Goal: Task Accomplishment & Management: Use online tool/utility

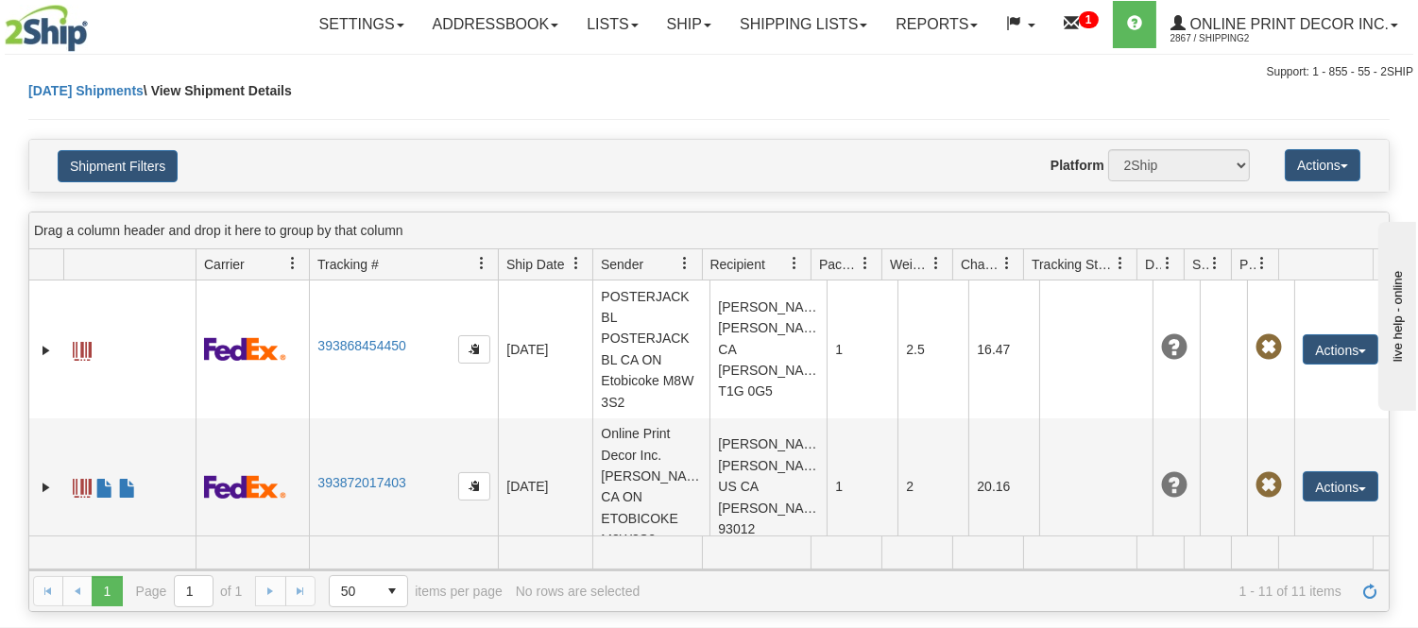
scroll to position [1172, 0]
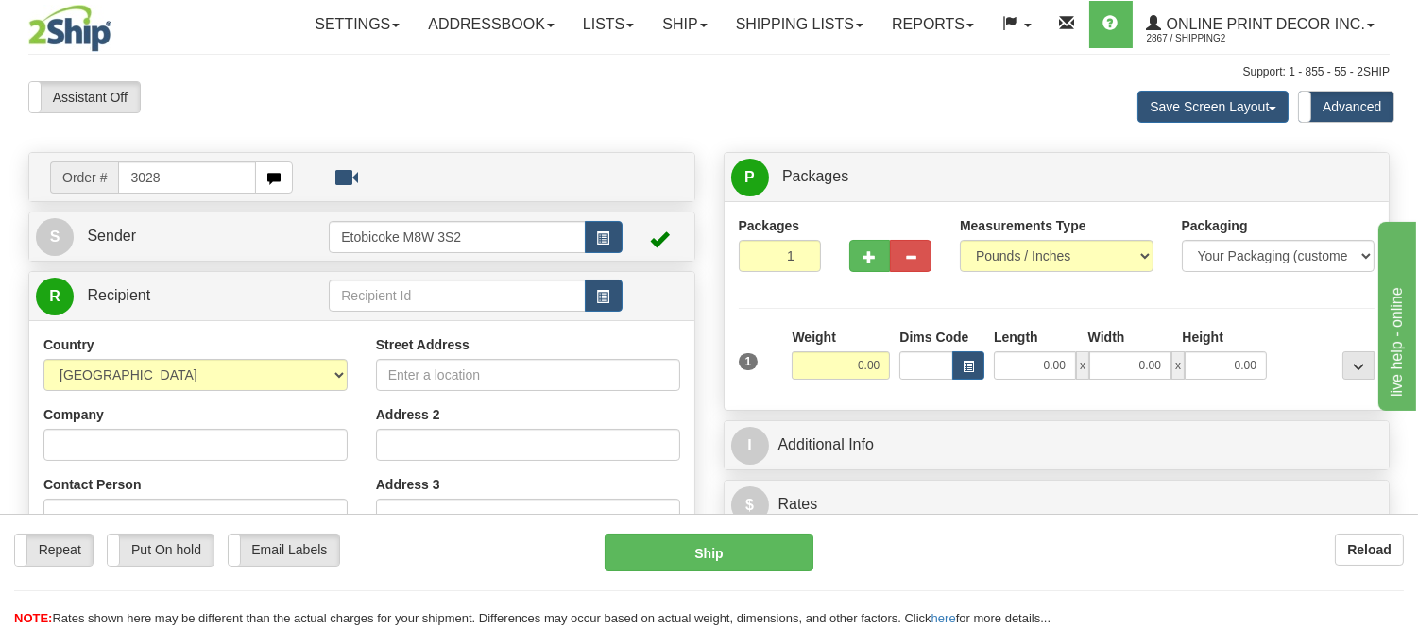
type input "3028"
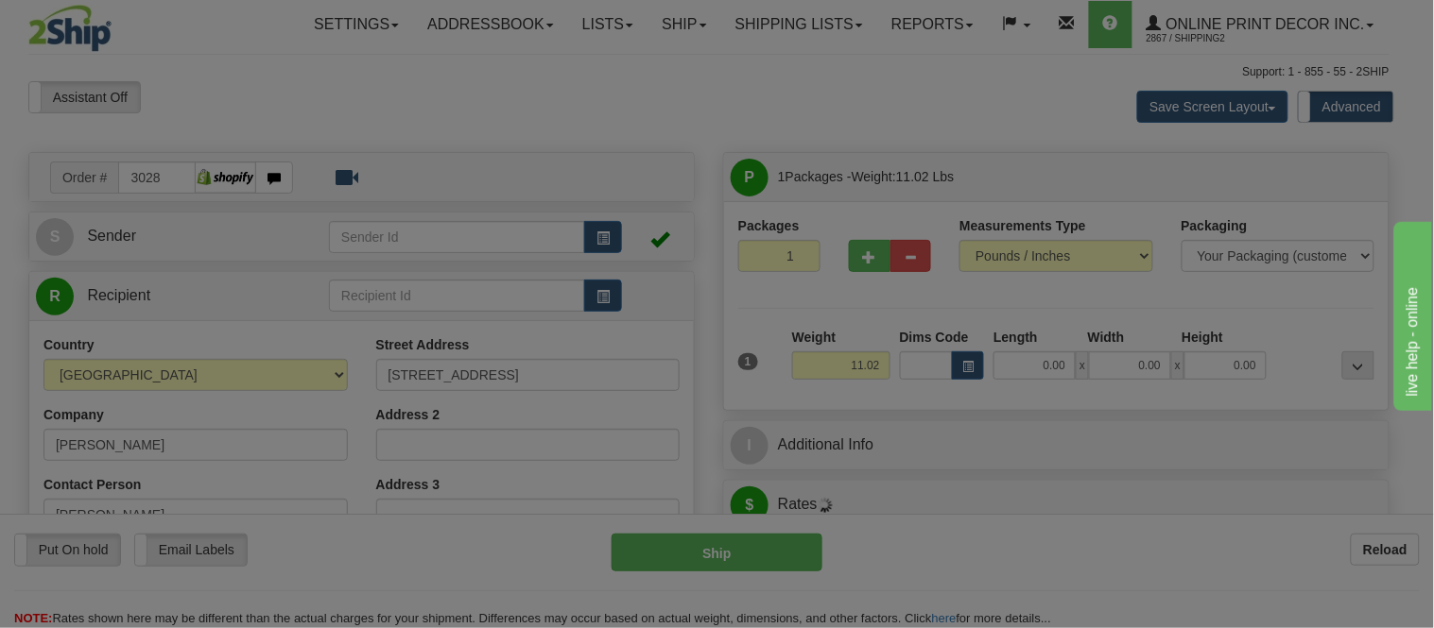
type input "NORTH YORK"
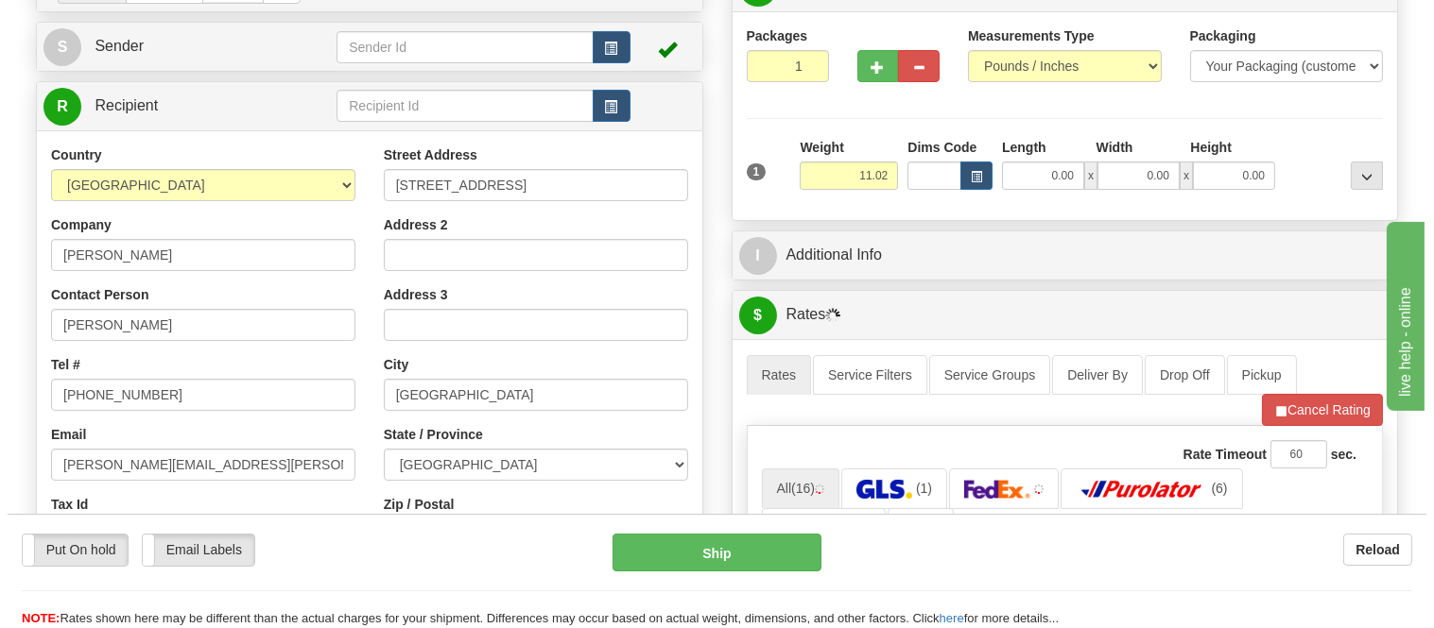
scroll to position [210, 0]
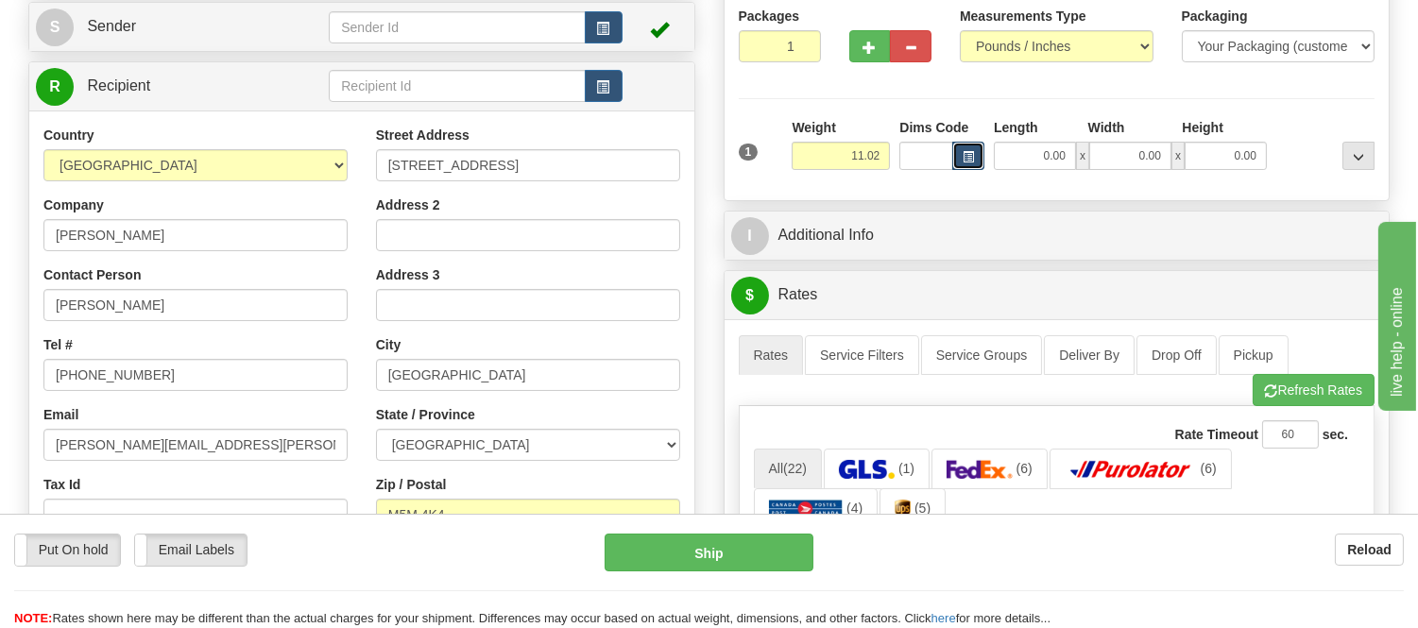
click at [966, 156] on span "button" at bounding box center [968, 157] width 11 height 10
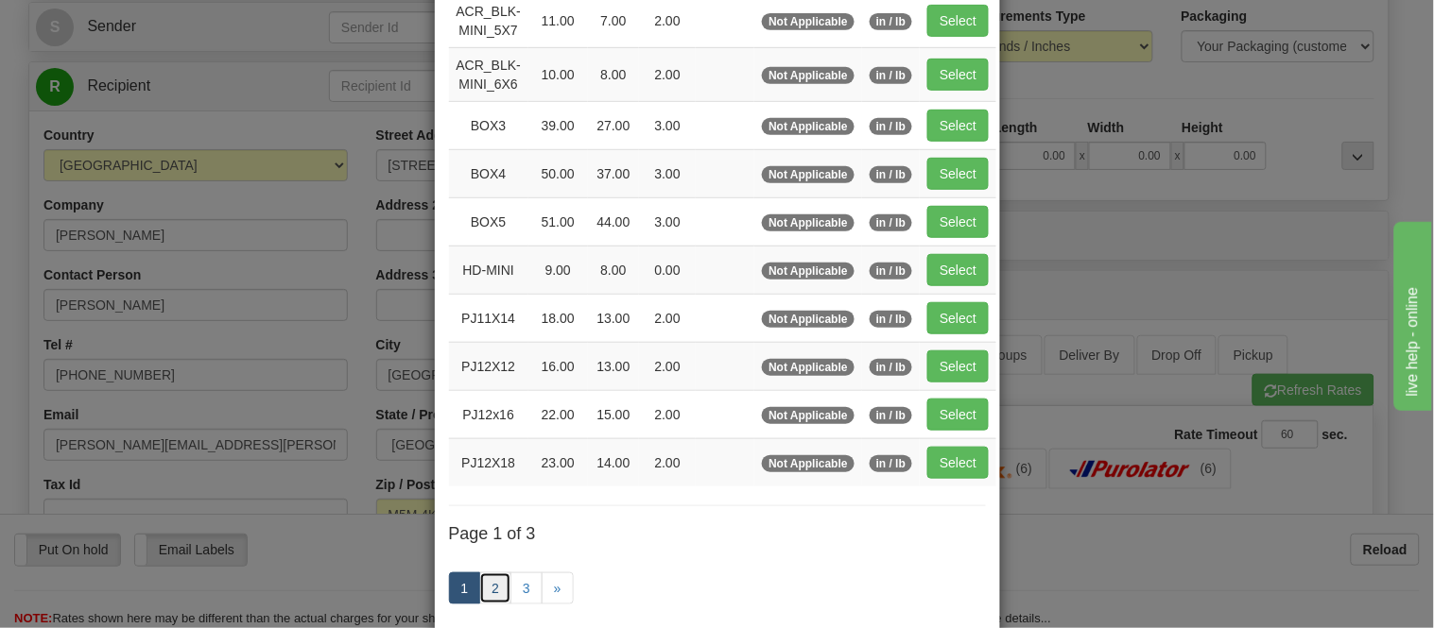
click at [488, 595] on link "2" at bounding box center [495, 589] width 32 height 32
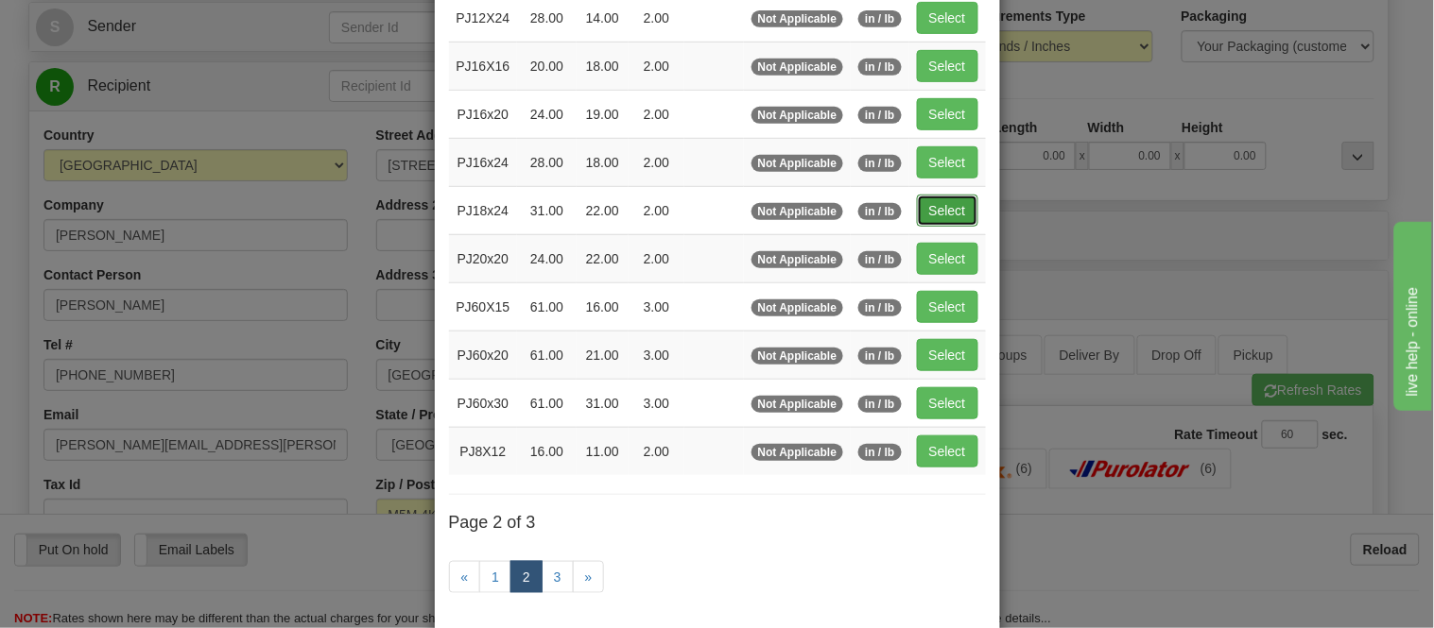
click at [956, 215] on button "Select" at bounding box center [947, 211] width 61 height 32
type input "PJ18x24"
type input "31.00"
type input "22.00"
type input "2.00"
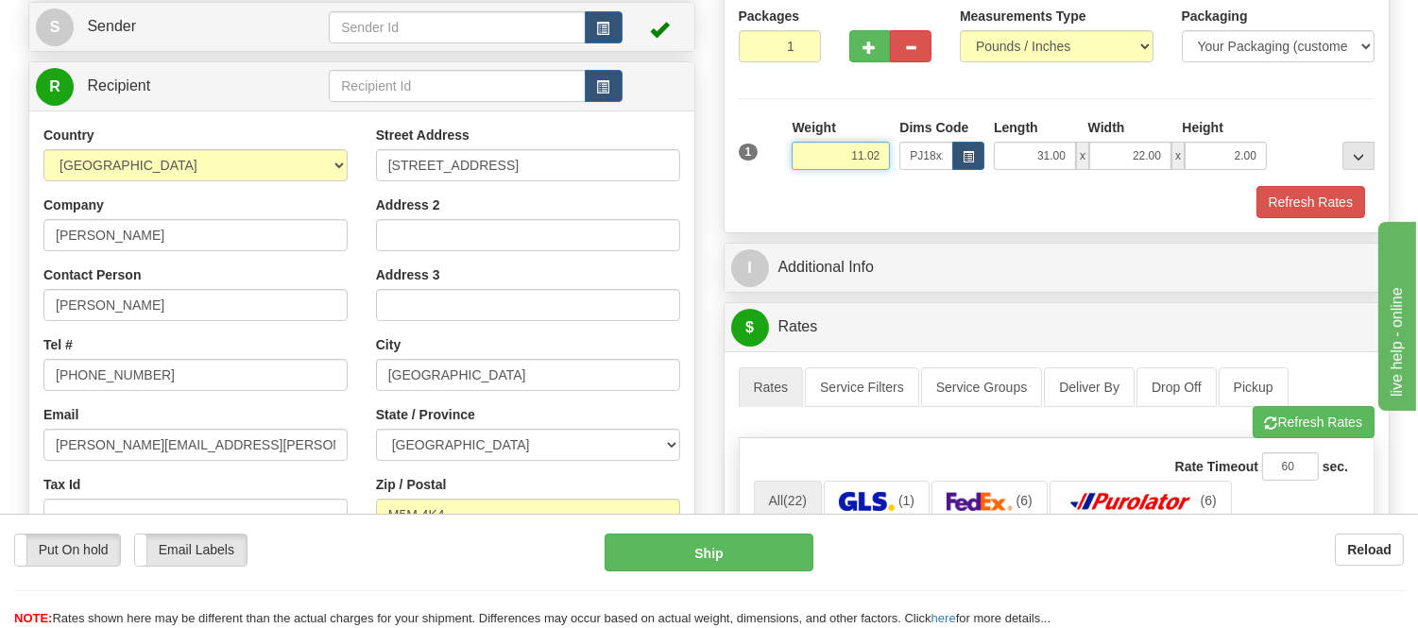
drag, startPoint x: 886, startPoint y: 156, endPoint x: 807, endPoint y: 146, distance: 80.1
click at [807, 146] on input "11.02" at bounding box center [841, 156] width 98 height 28
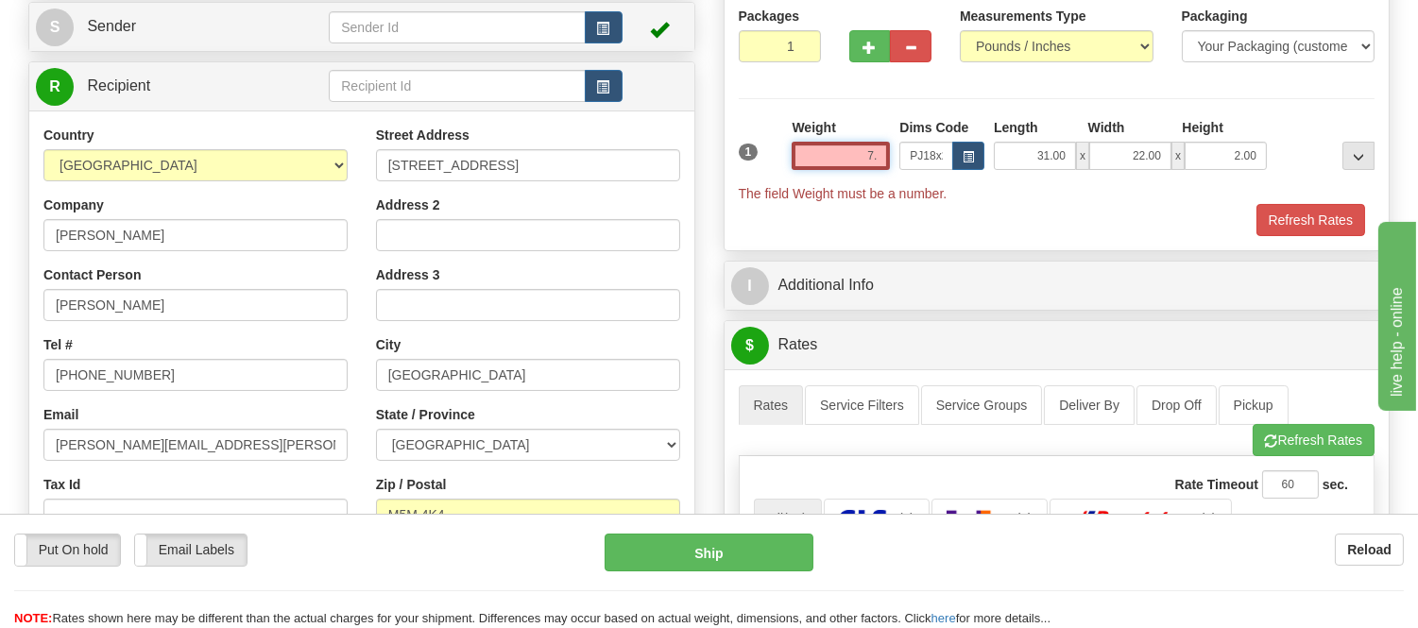
type input "7"
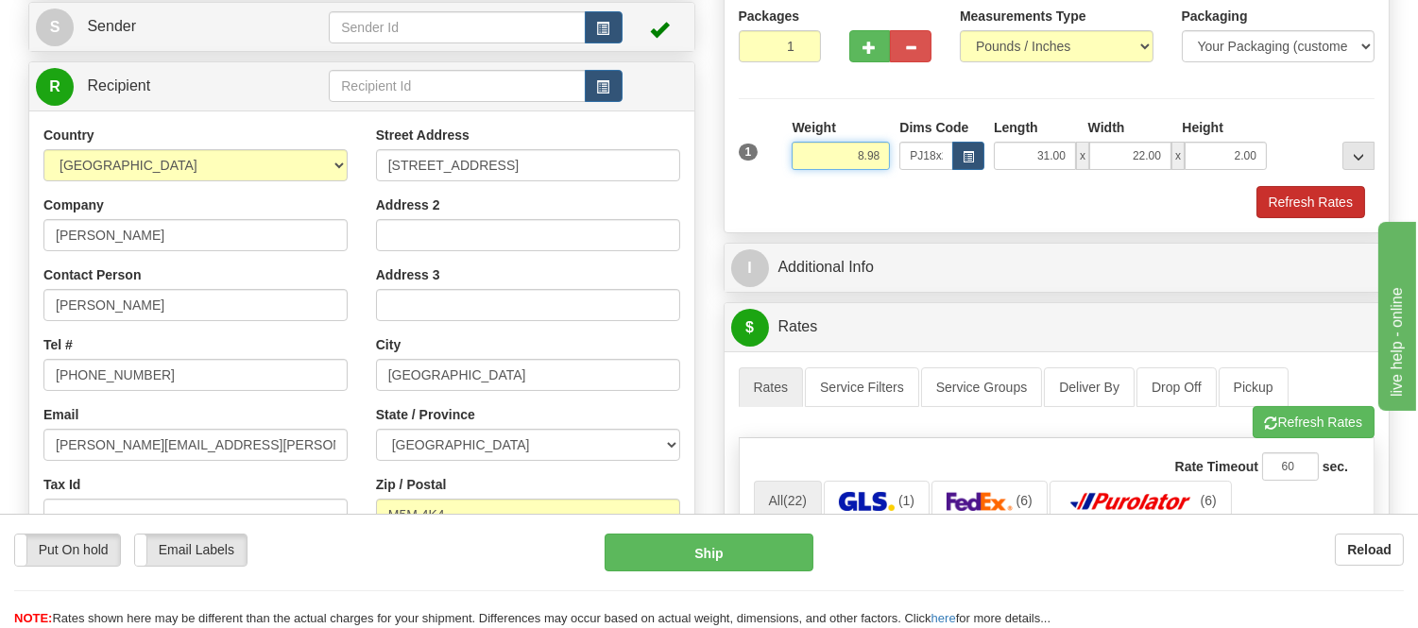
type input "8.98"
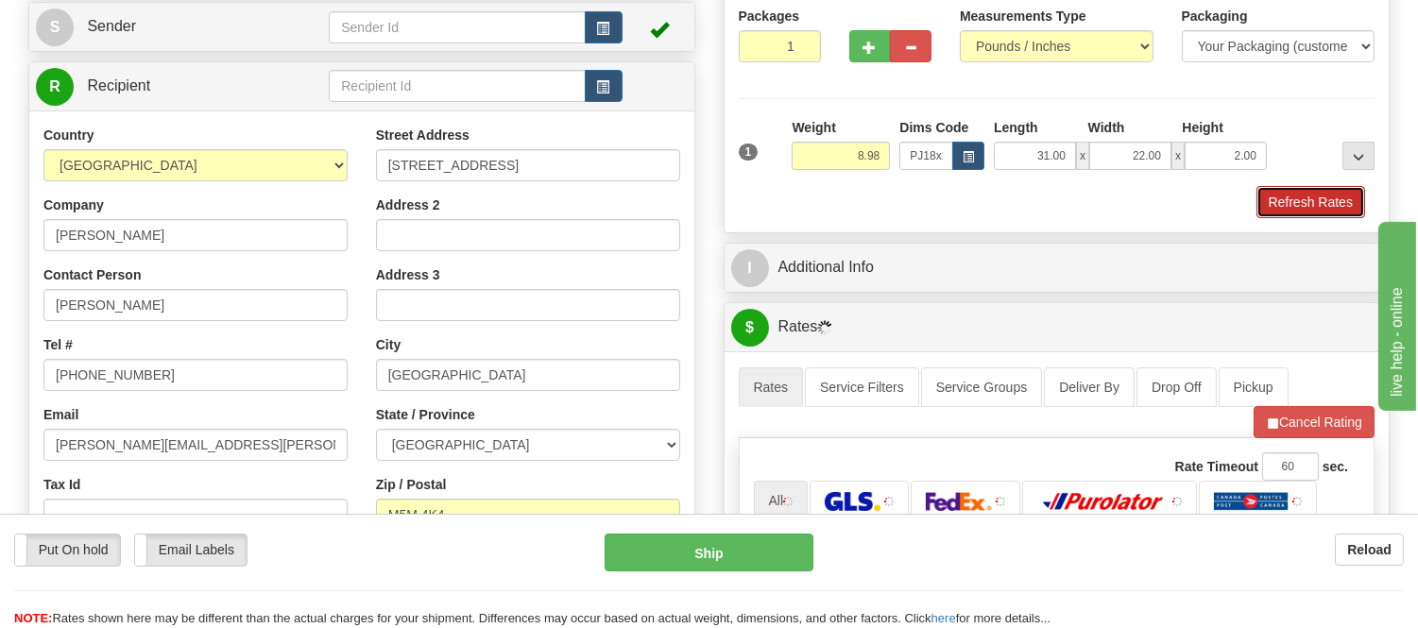
click at [1280, 200] on button "Refresh Rates" at bounding box center [1311, 202] width 109 height 32
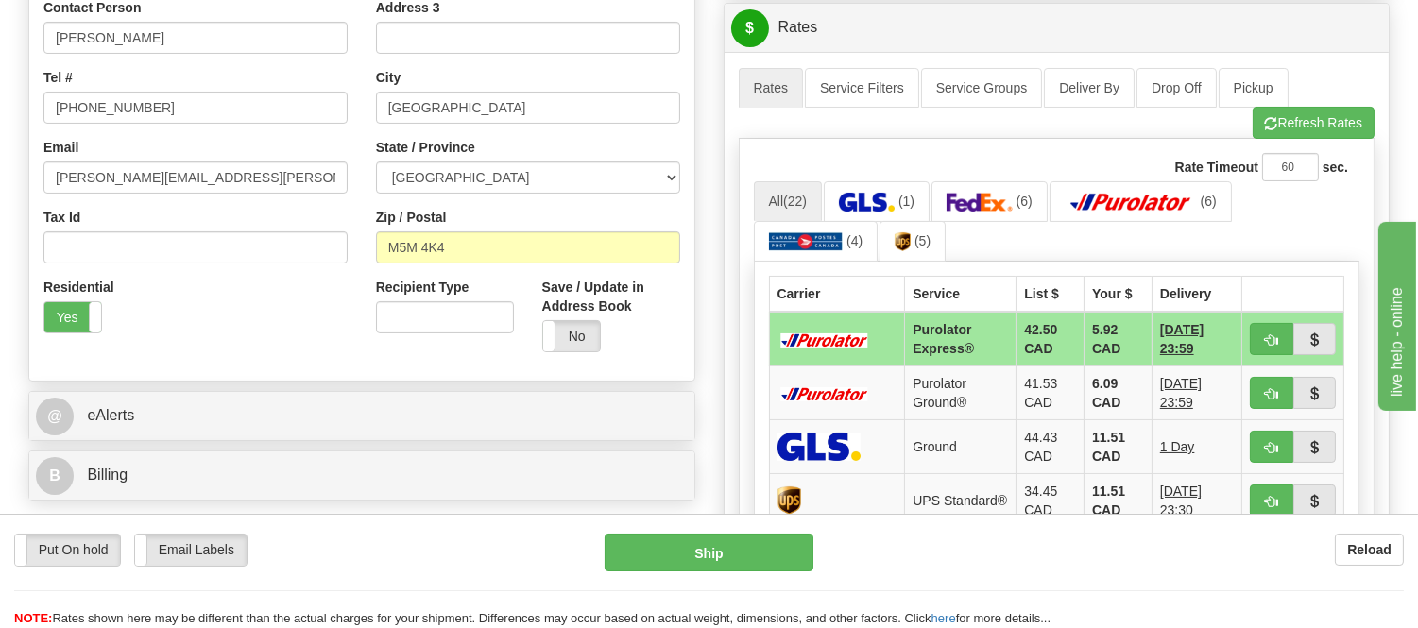
scroll to position [420, 0]
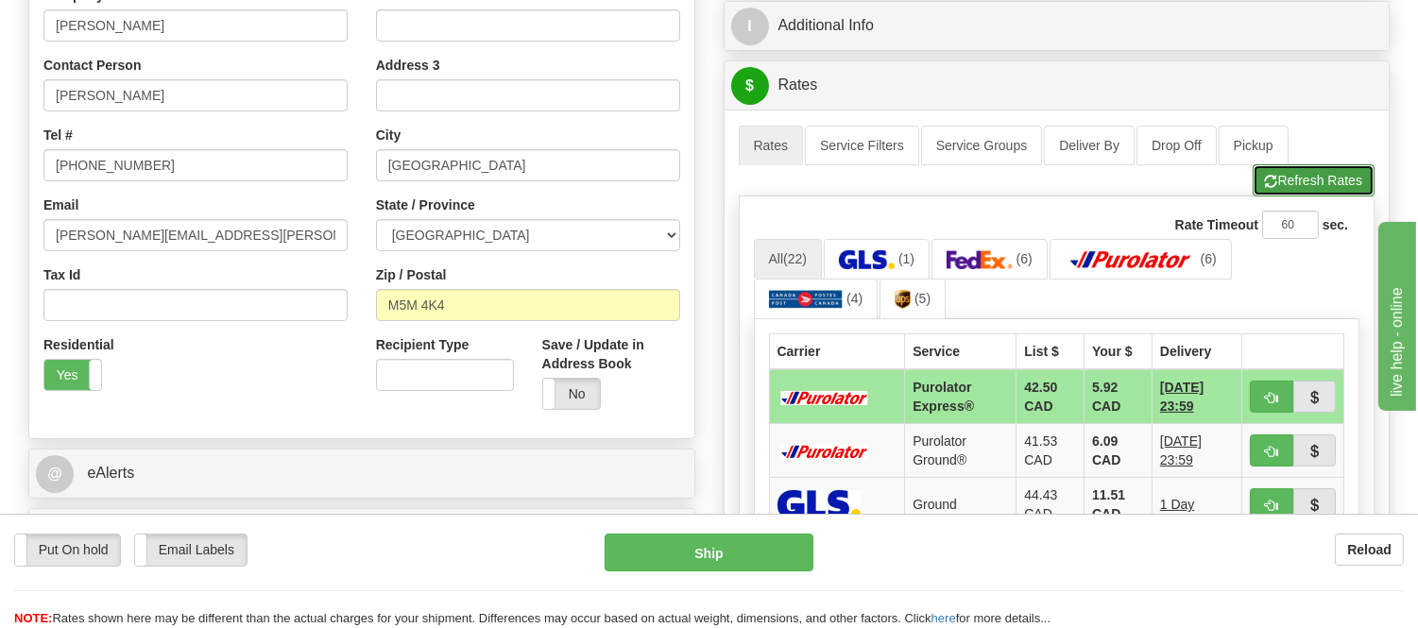
click at [1292, 180] on button "Refresh Rates" at bounding box center [1314, 180] width 122 height 32
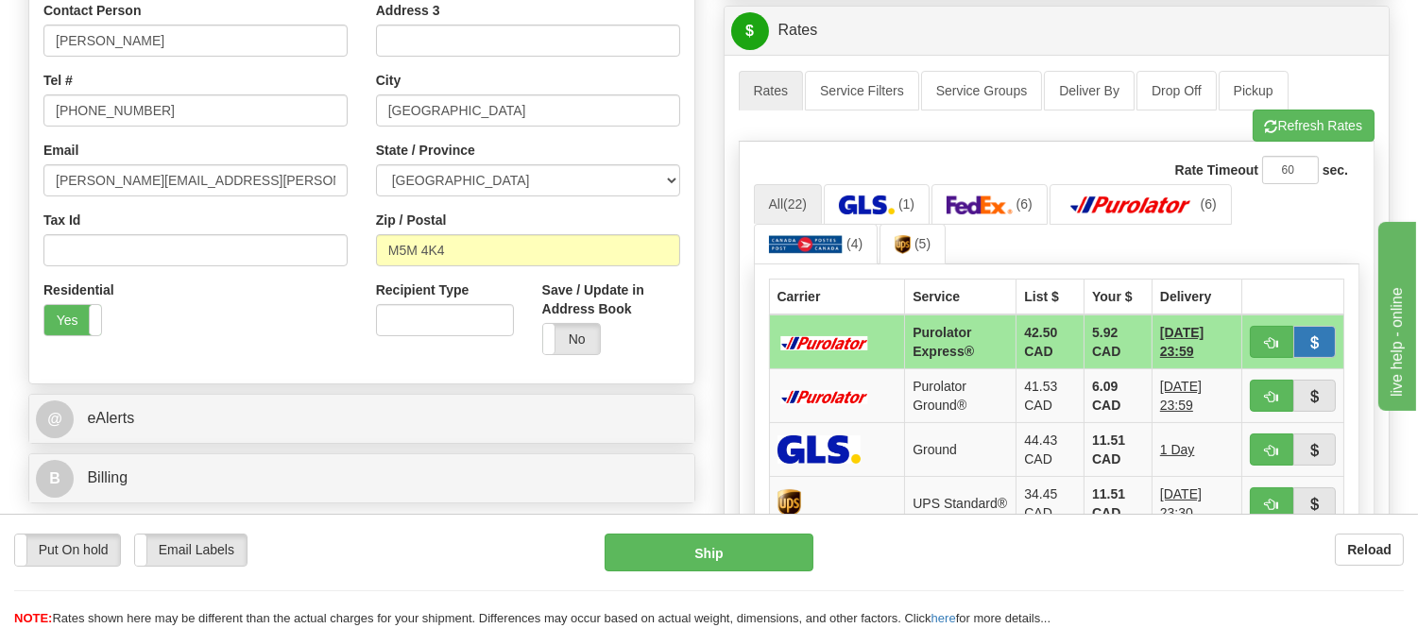
scroll to position [524, 0]
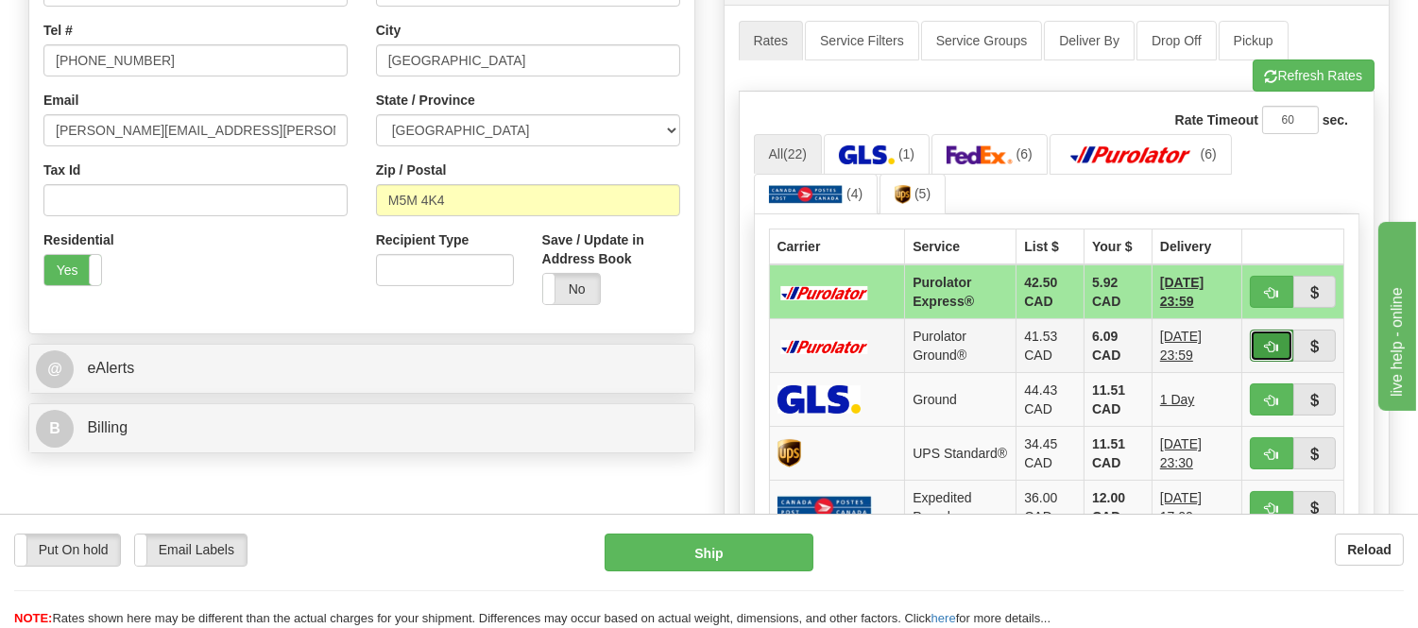
click at [1258, 340] on button "button" at bounding box center [1271, 346] width 43 height 32
type input "260"
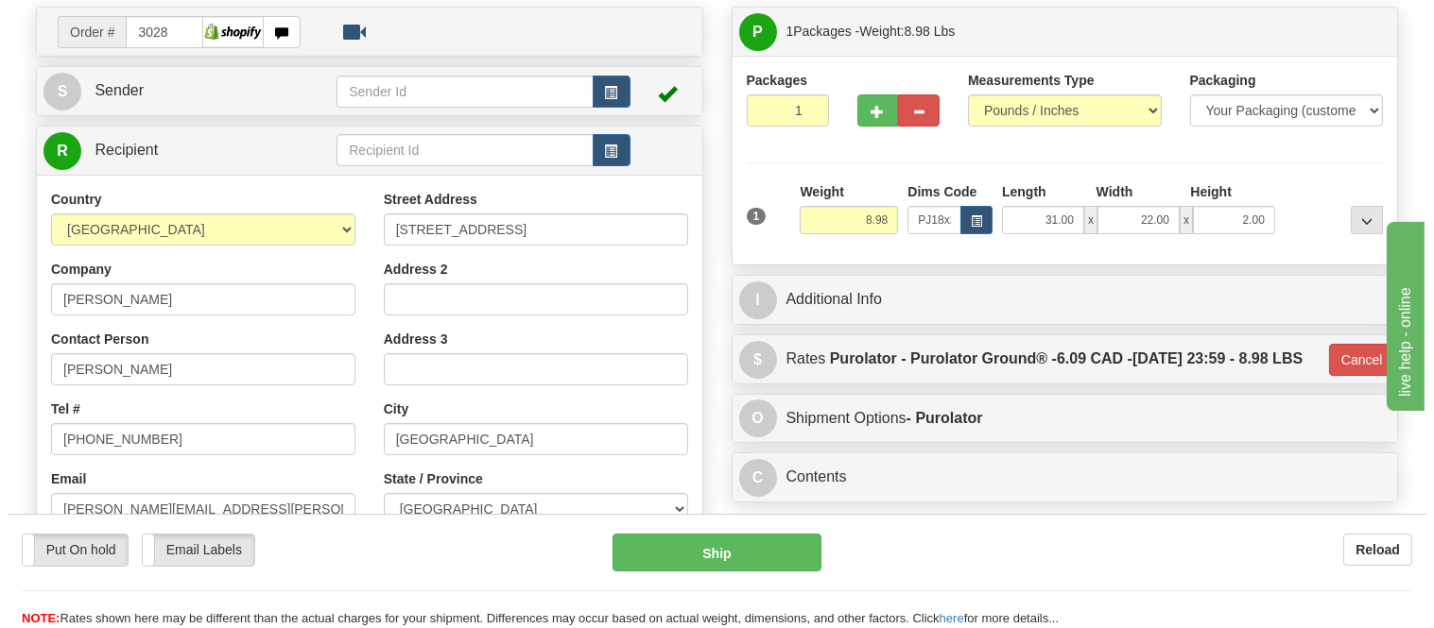
scroll to position [105, 0]
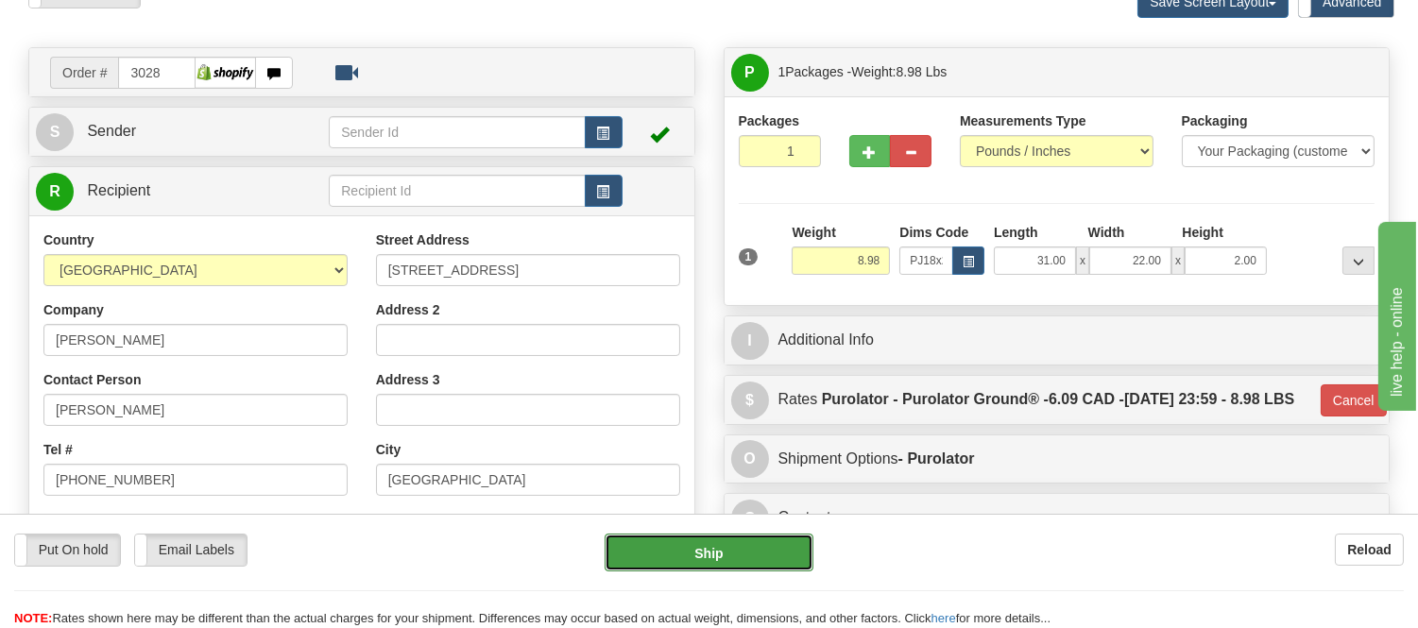
click at [757, 548] on button "Ship" at bounding box center [709, 553] width 208 height 38
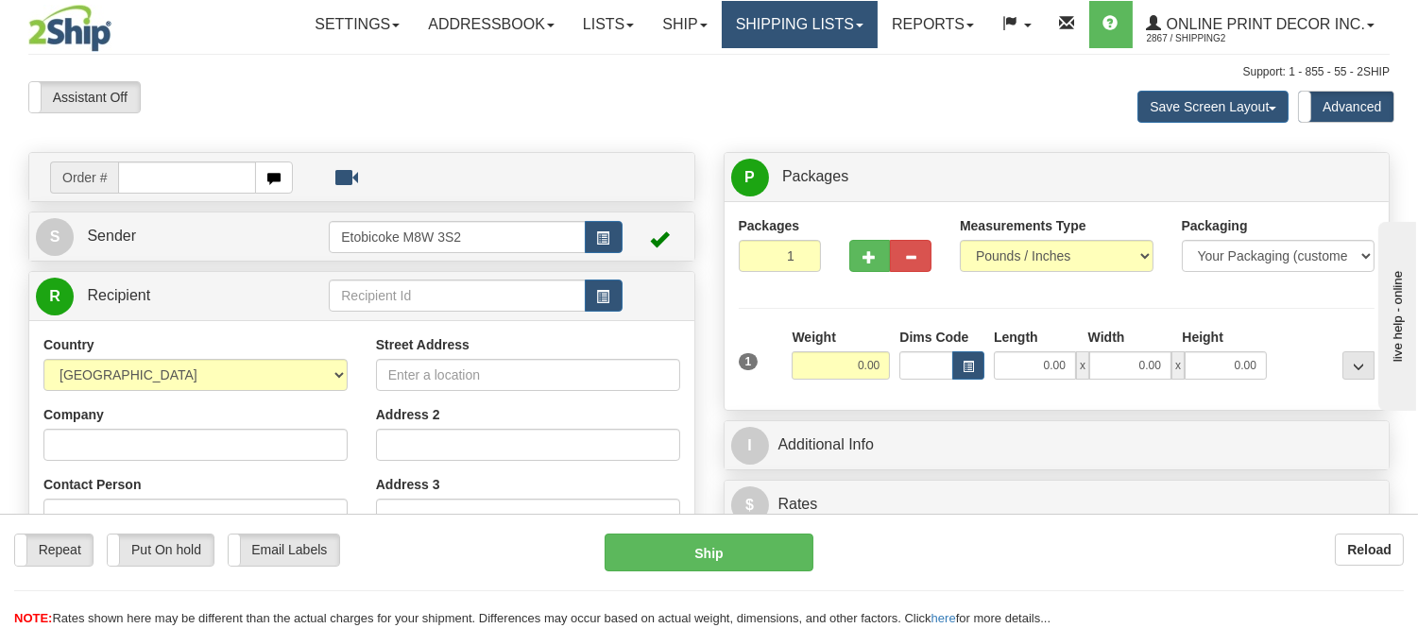
click at [760, 33] on link "Shipping lists" at bounding box center [800, 24] width 156 height 47
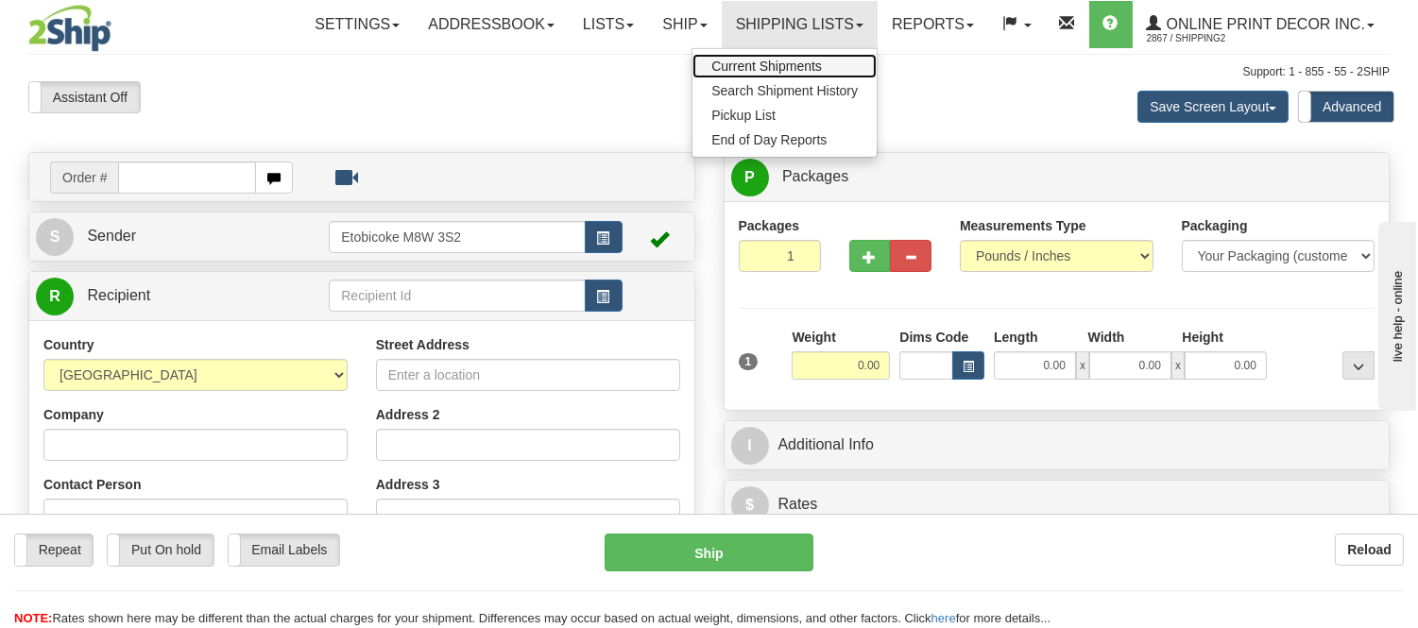
click at [756, 62] on span "Current Shipments" at bounding box center [767, 66] width 111 height 15
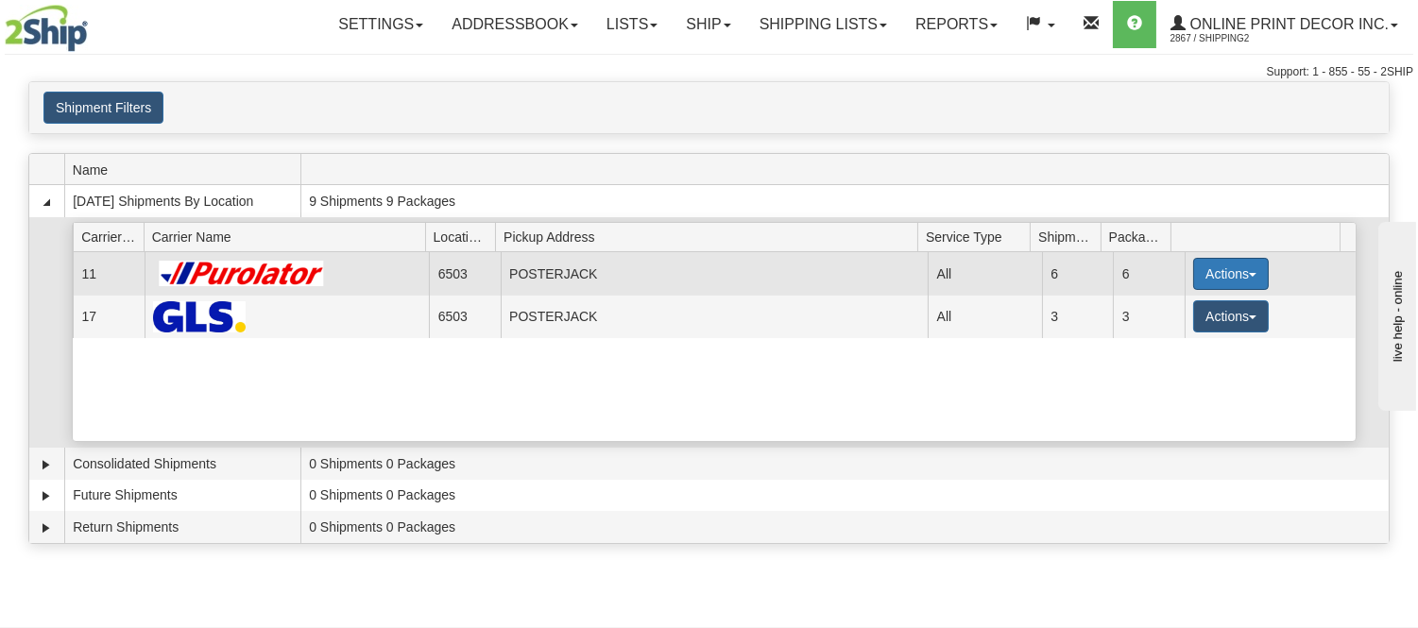
click at [1202, 271] on button "Actions" at bounding box center [1231, 274] width 76 height 32
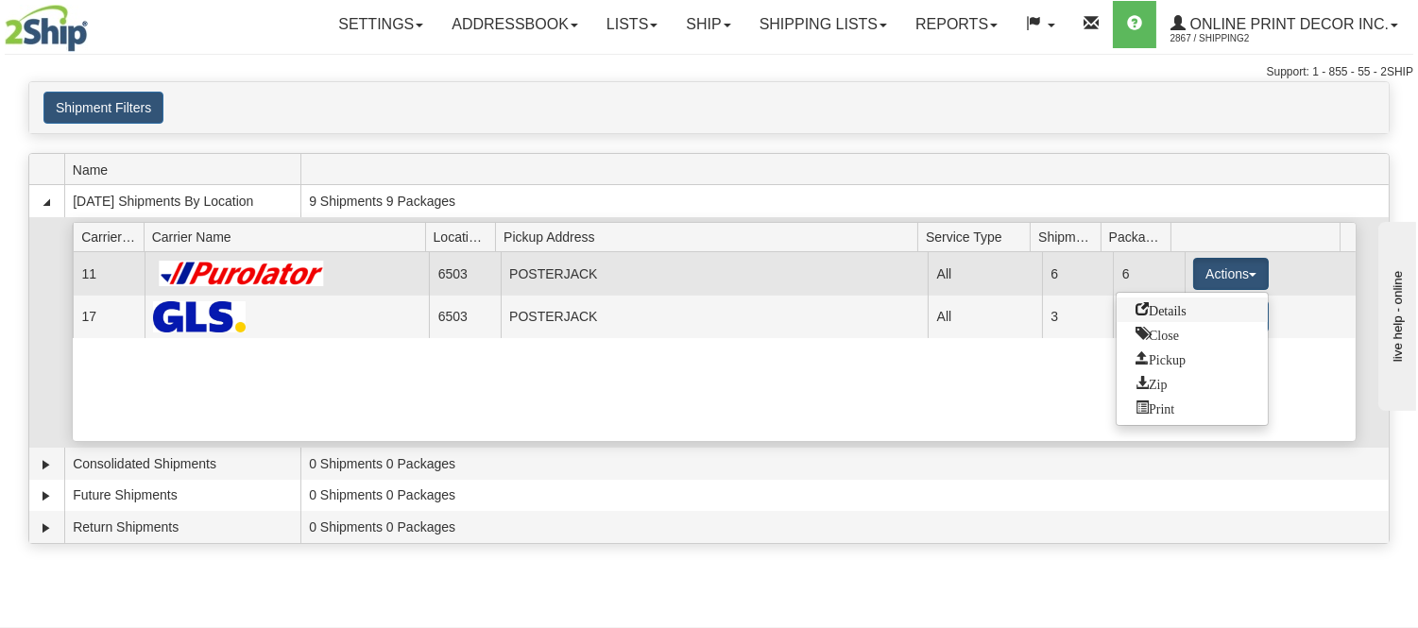
click at [1176, 313] on span "Details" at bounding box center [1161, 308] width 51 height 13
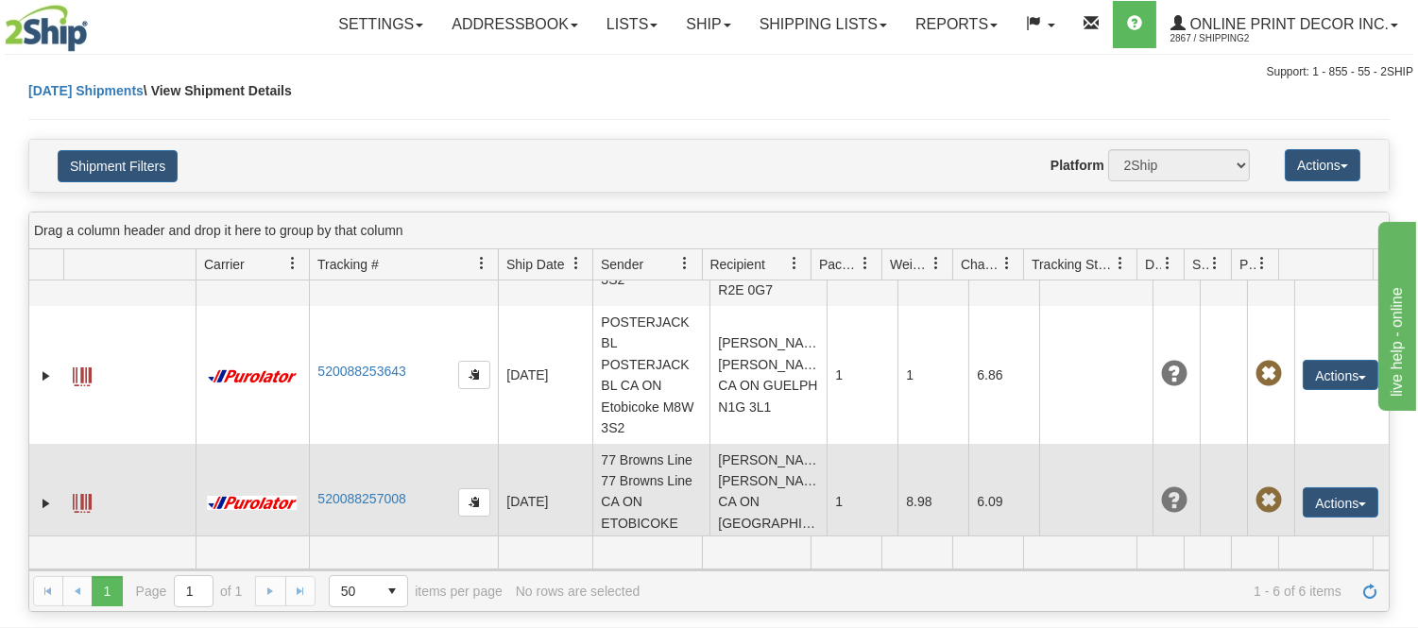
scroll to position [526, 0]
click at [376, 489] on link "520088257008" at bounding box center [362, 496] width 88 height 15
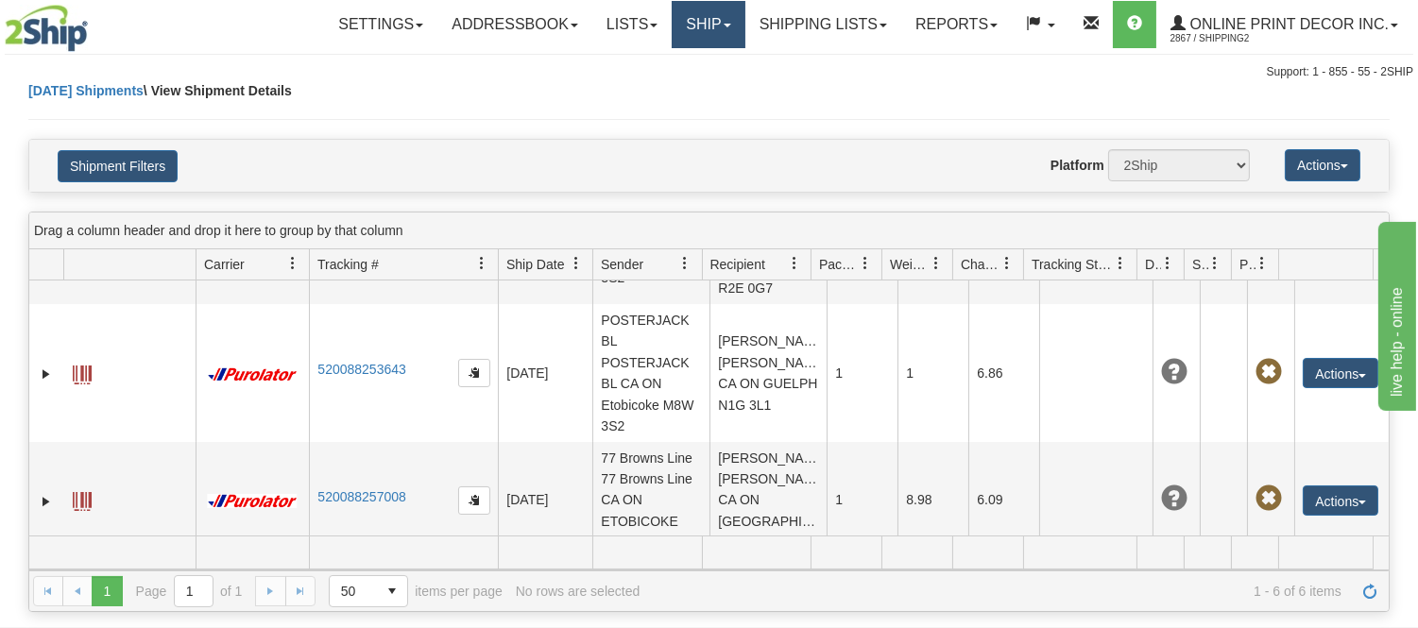
click at [724, 21] on link "Ship" at bounding box center [708, 24] width 73 height 47
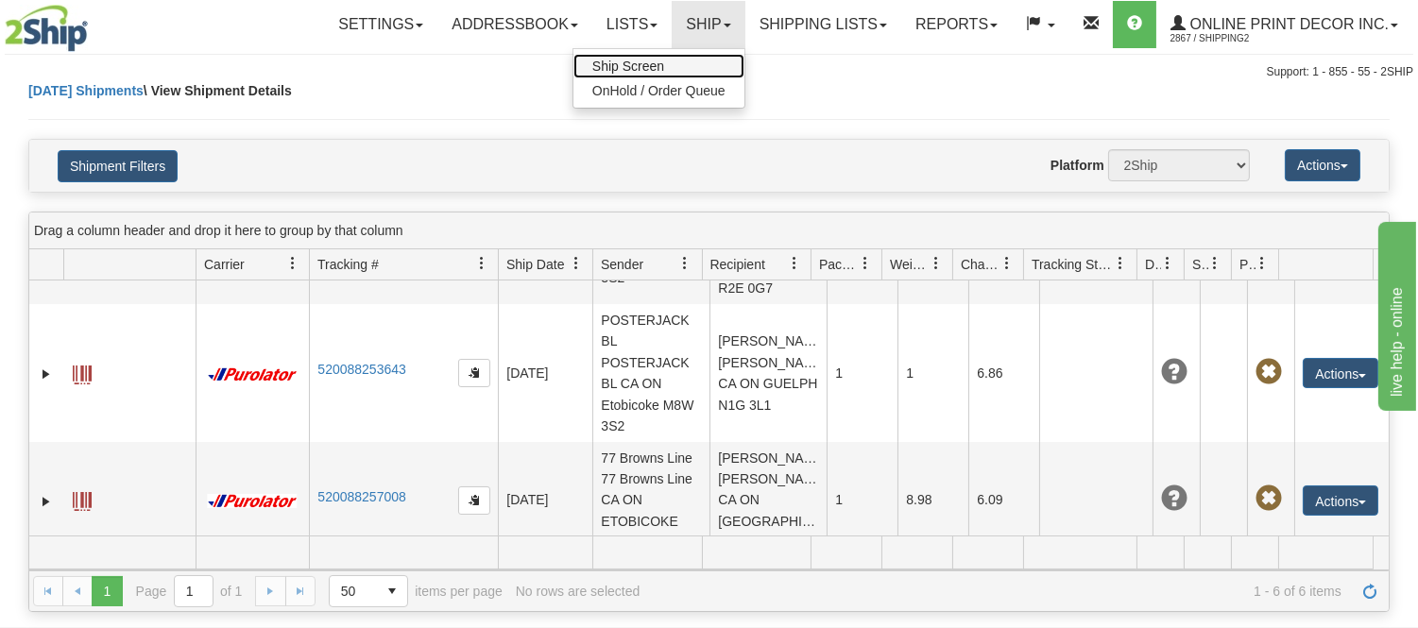
click at [641, 68] on span "Ship Screen" at bounding box center [628, 66] width 72 height 15
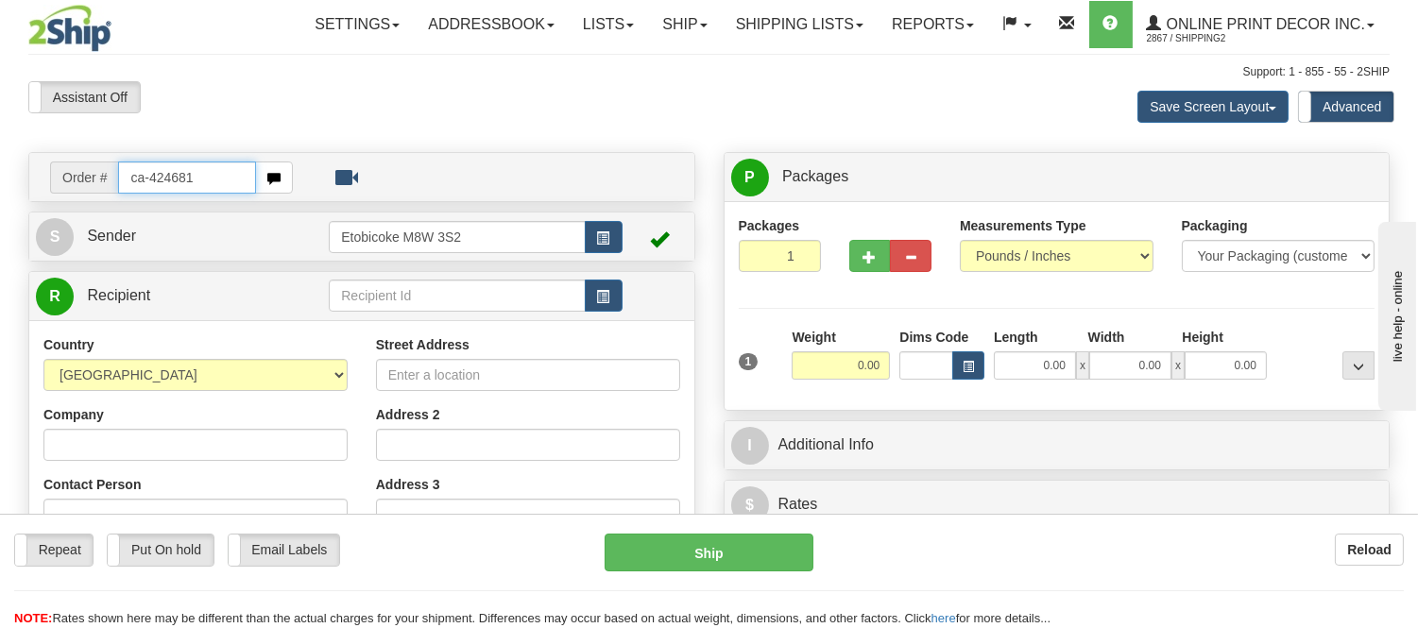
type input "ca-424681"
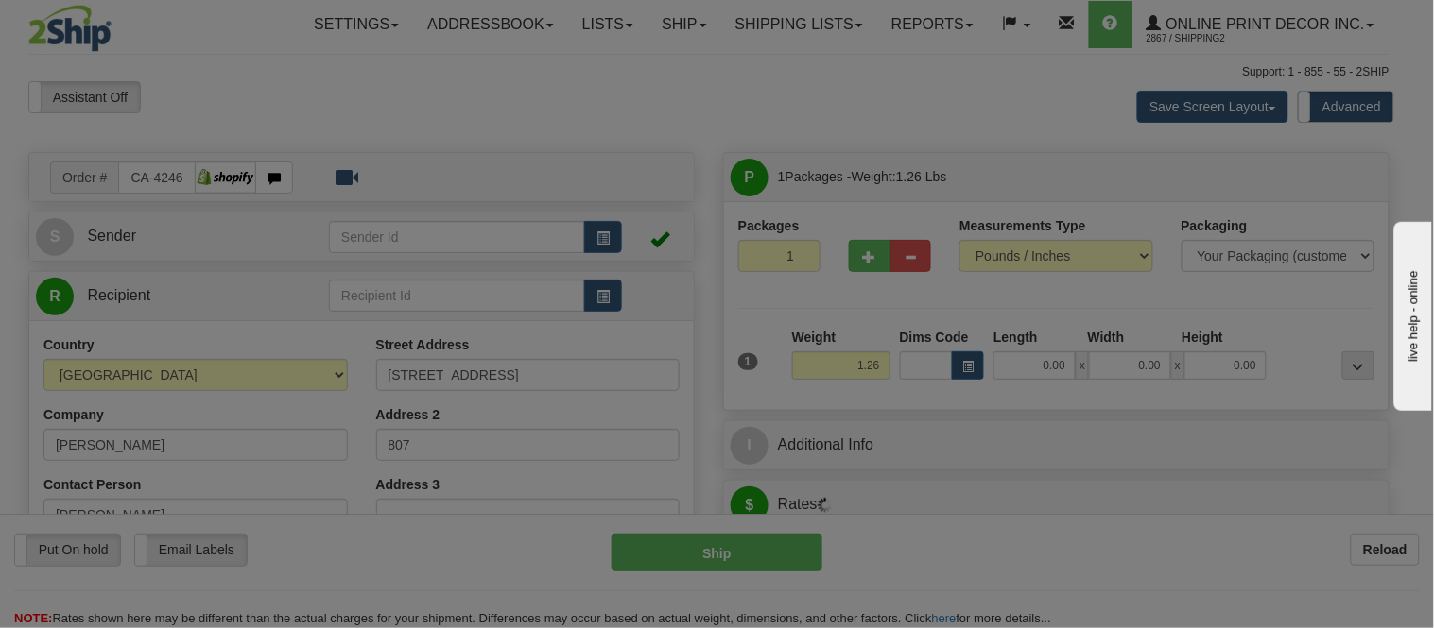
type input "TORONTO"
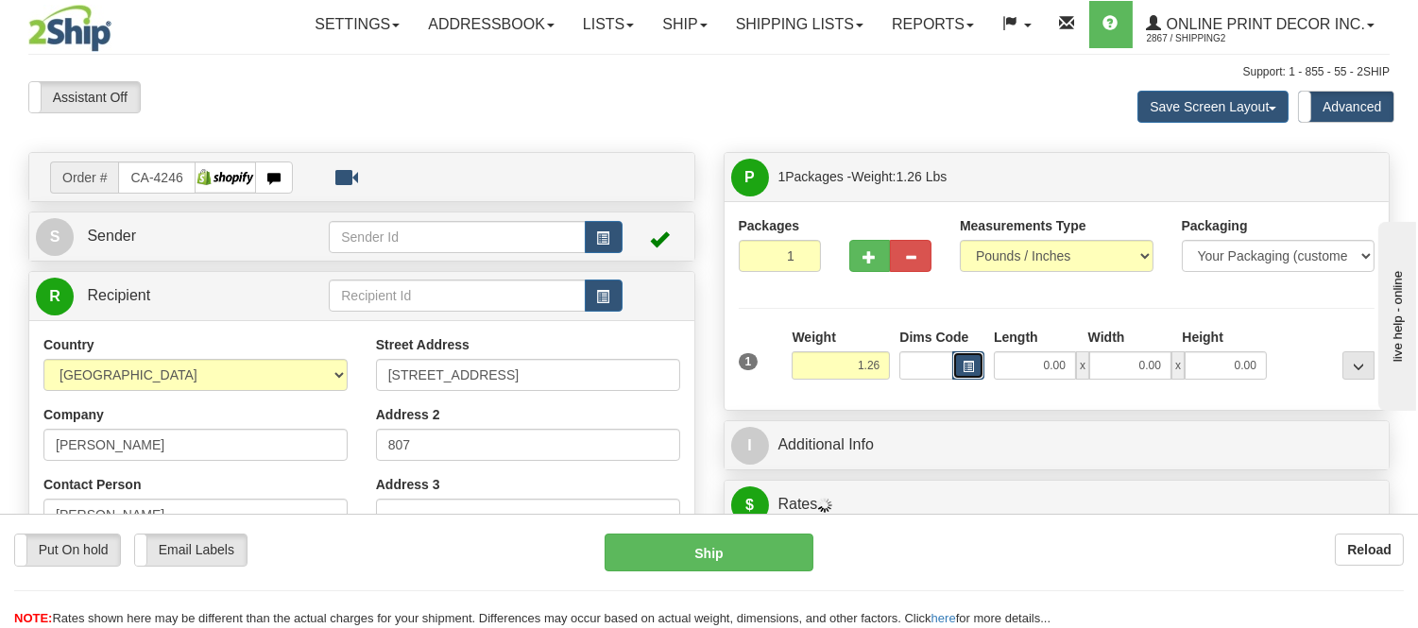
click at [969, 357] on button "button" at bounding box center [969, 366] width 32 height 28
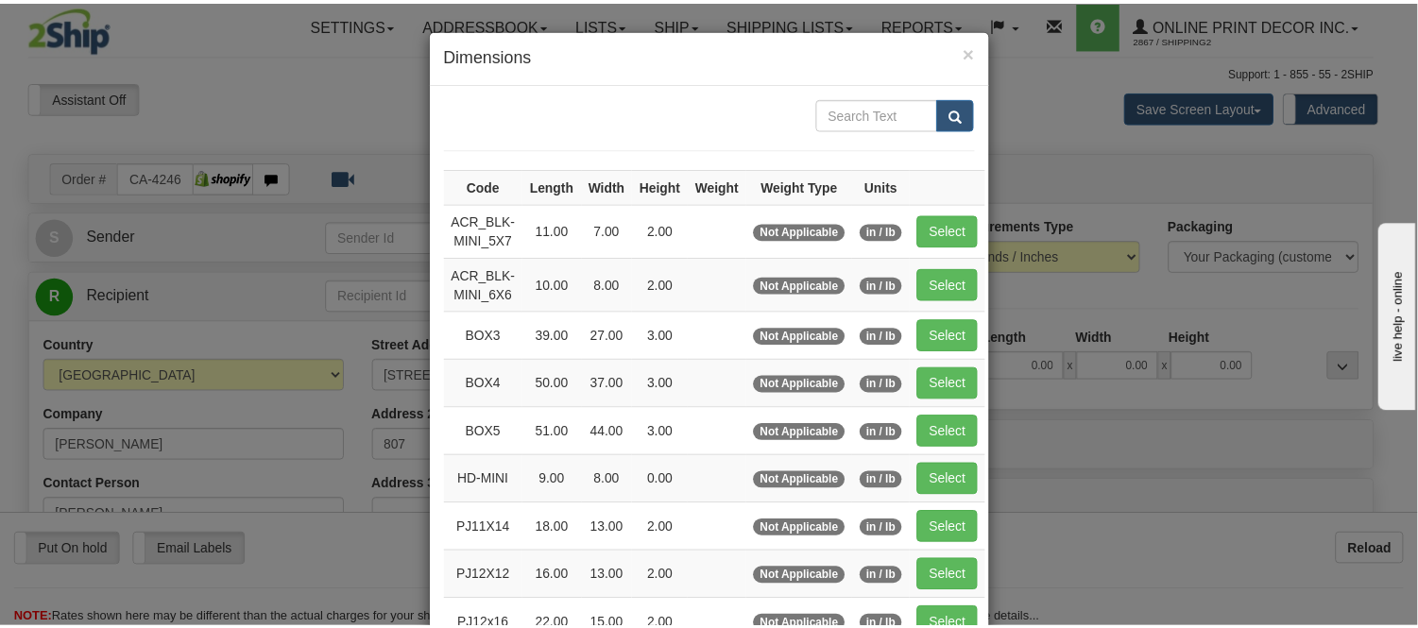
scroll to position [210, 0]
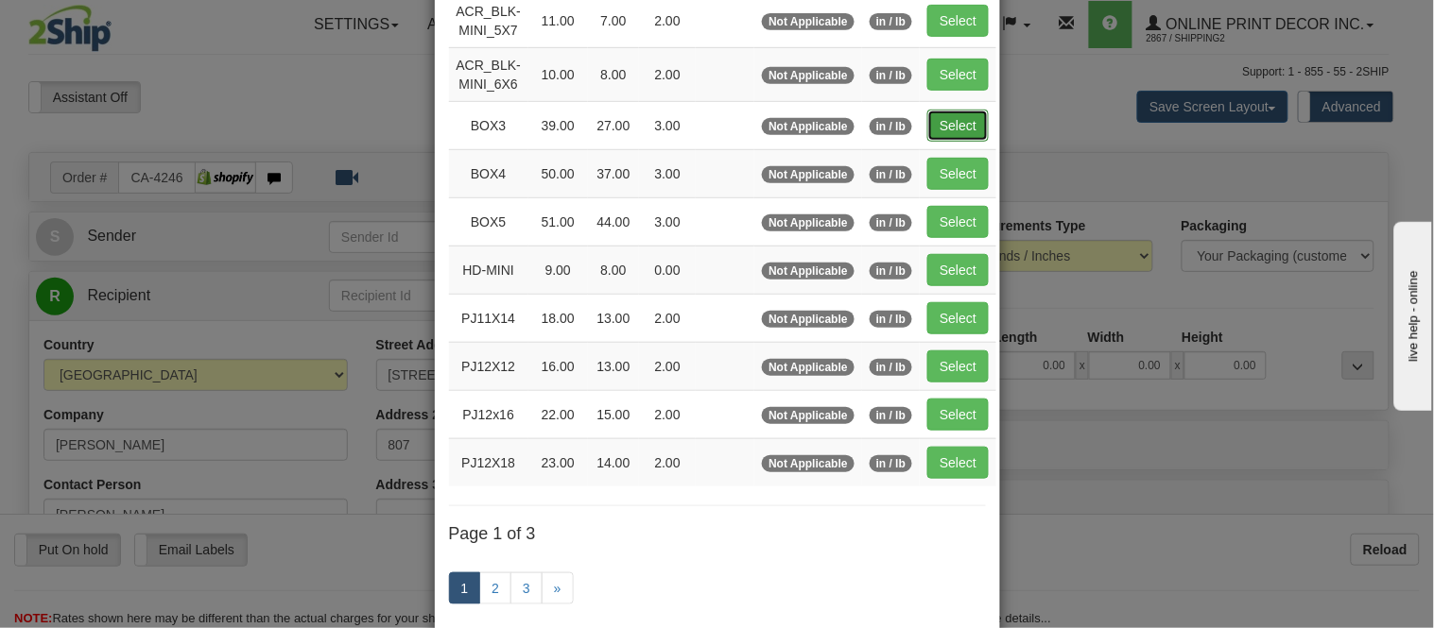
click at [945, 126] on button "Select" at bounding box center [957, 126] width 61 height 32
type input "BOX3"
type input "39.00"
type input "27.00"
type input "3.00"
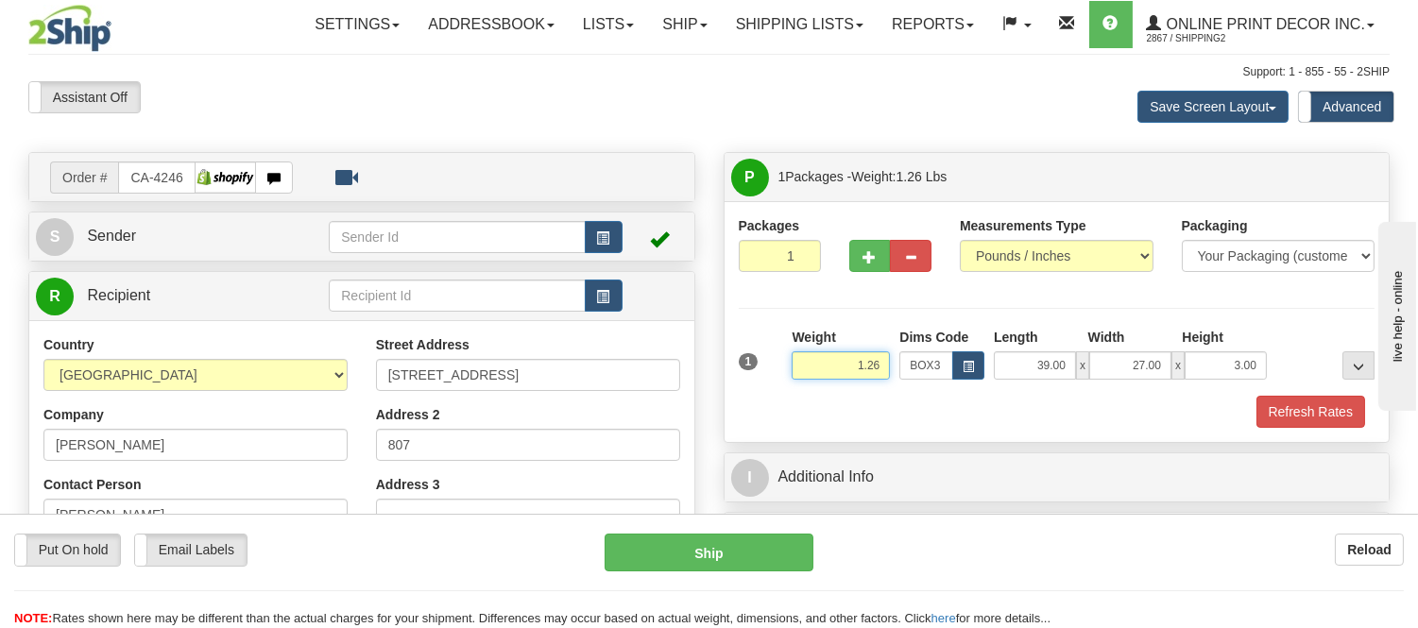
drag, startPoint x: 884, startPoint y: 363, endPoint x: 744, endPoint y: 362, distance: 140.8
click at [744, 362] on div "1 Weight 1.26 Dims Code BOX3" at bounding box center [1057, 361] width 646 height 67
type input "8.98"
click at [1288, 410] on button "Refresh Rates" at bounding box center [1311, 412] width 109 height 32
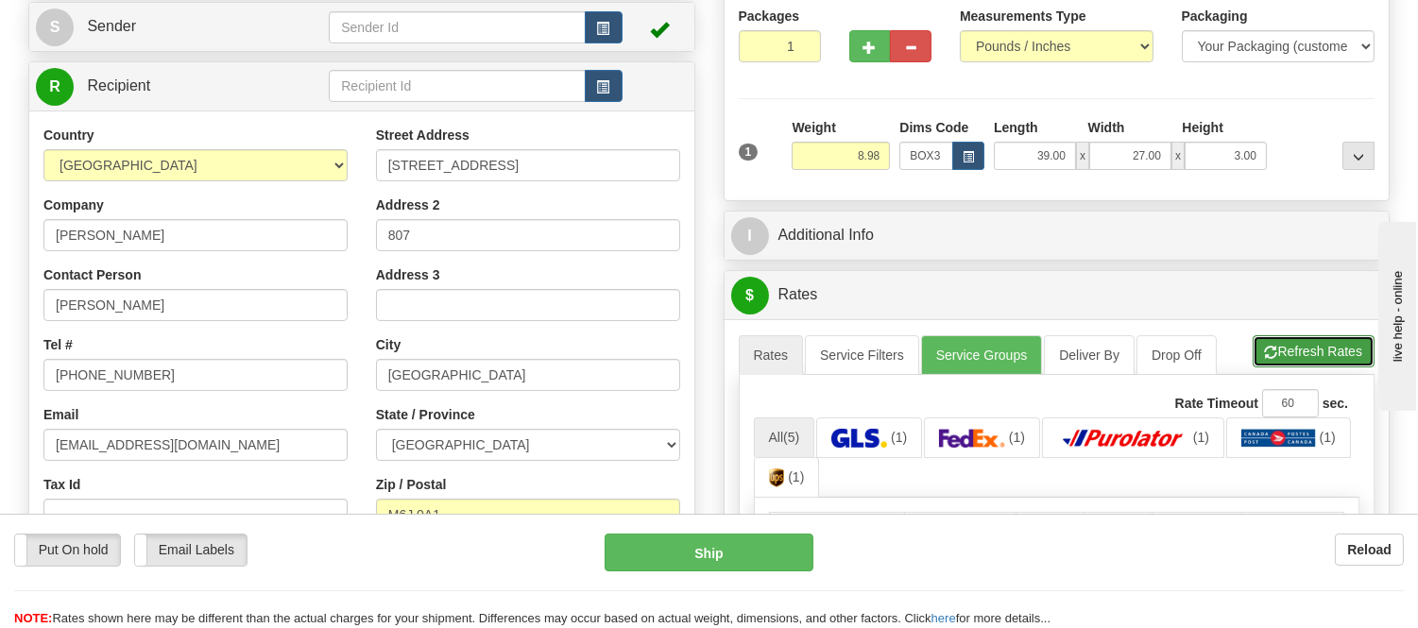
click at [1267, 355] on span "button" at bounding box center [1271, 353] width 13 height 12
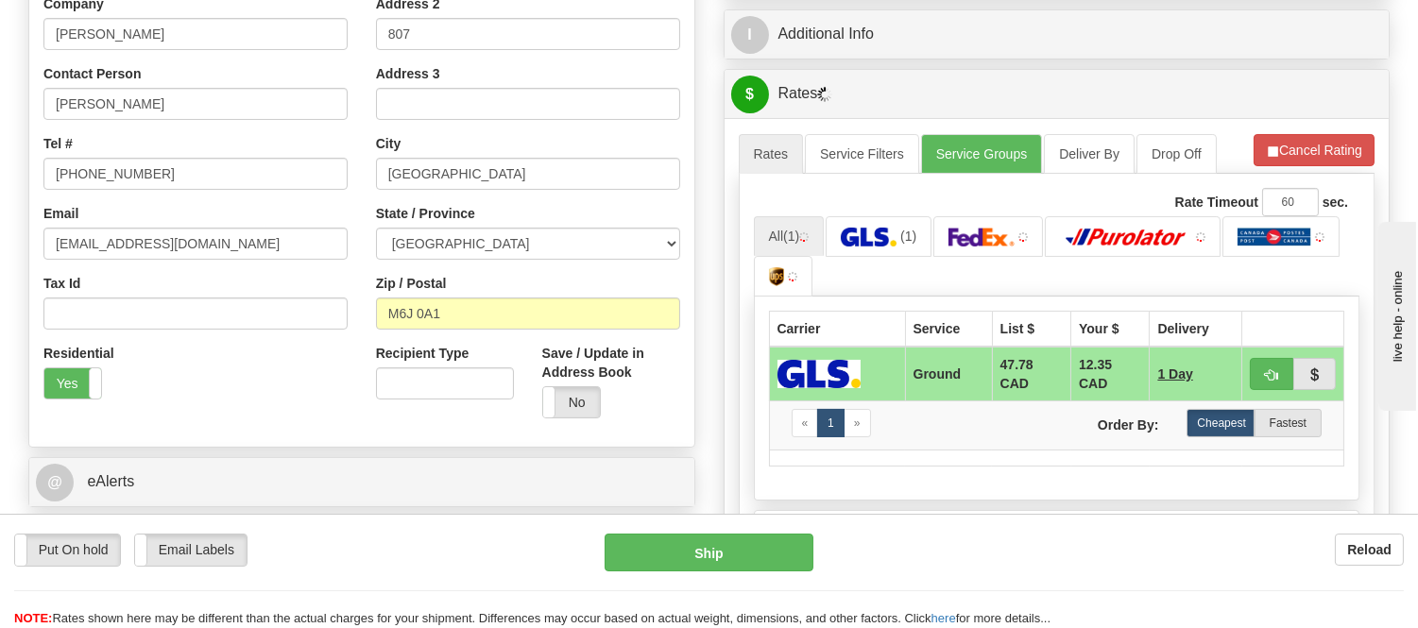
scroll to position [420, 0]
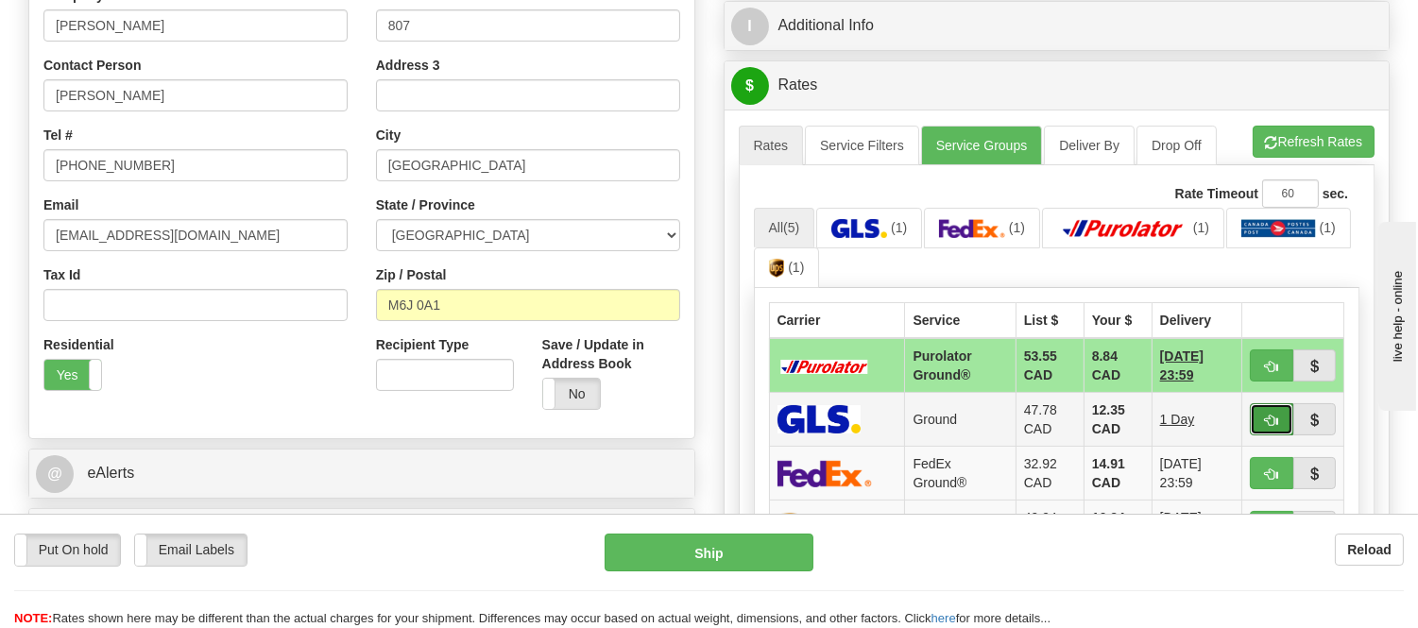
click at [1261, 408] on button "button" at bounding box center [1271, 419] width 43 height 32
type input "1"
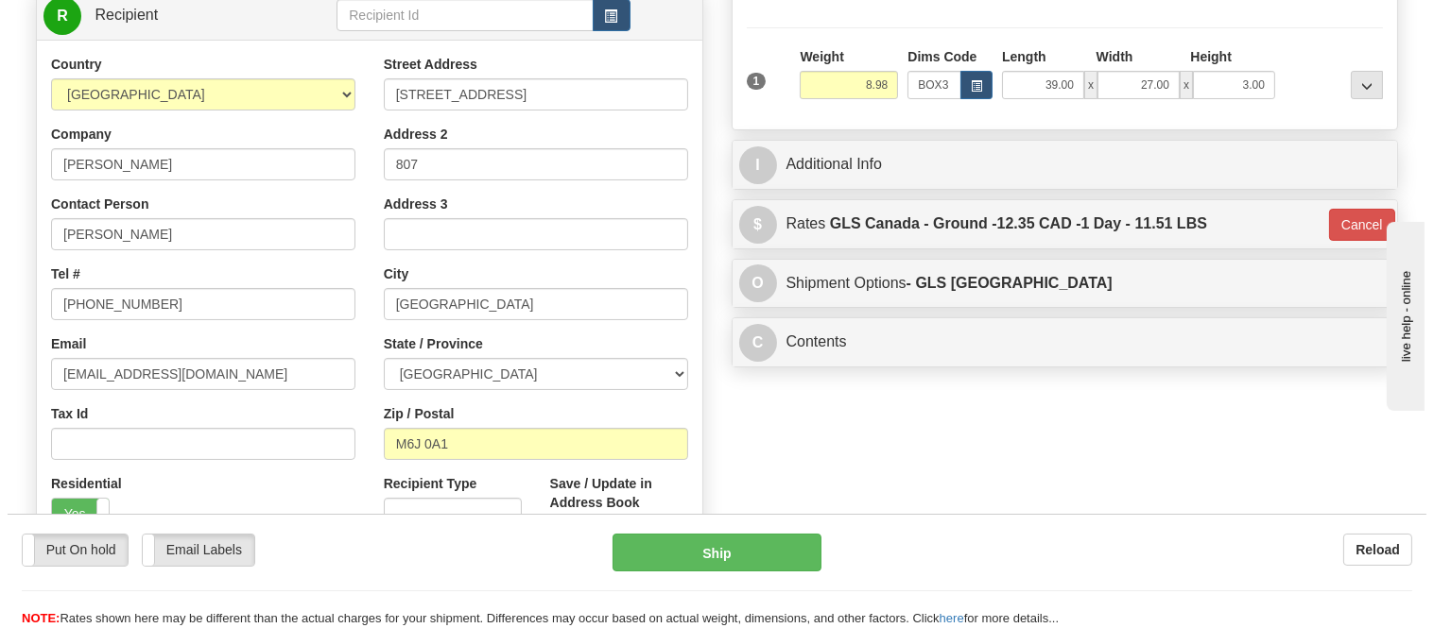
scroll to position [0, 0]
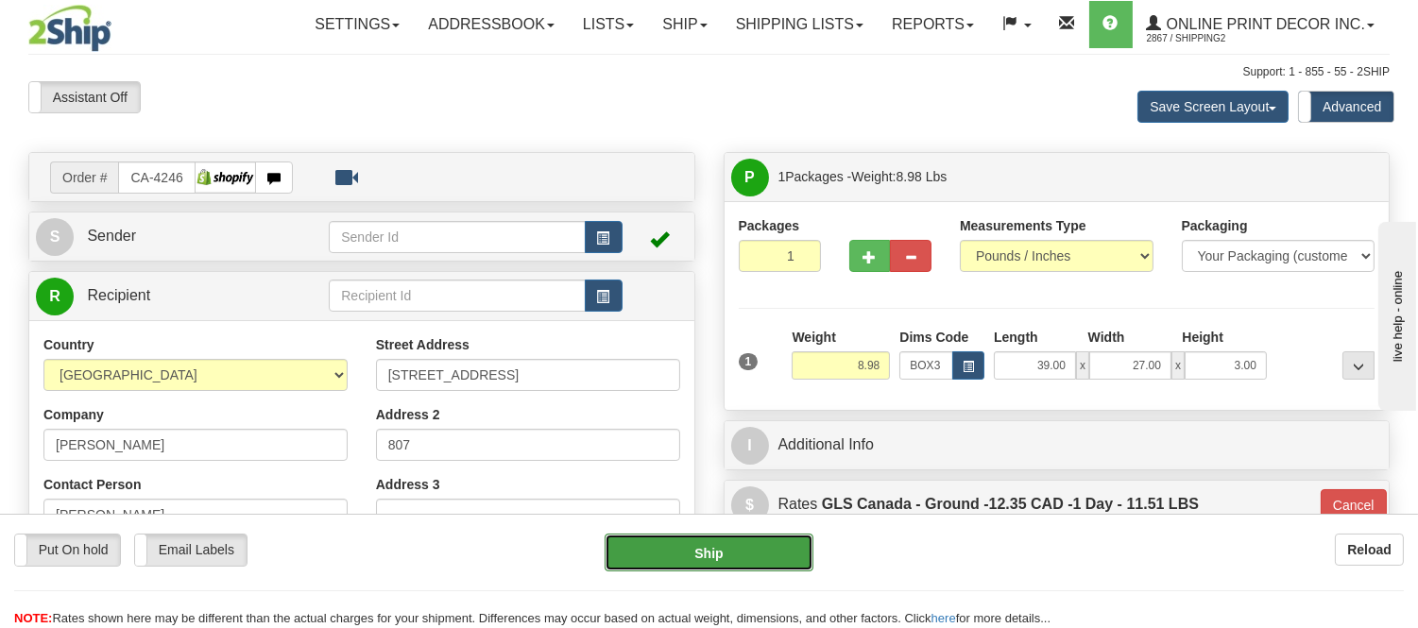
click at [757, 561] on button "Ship" at bounding box center [709, 553] width 208 height 38
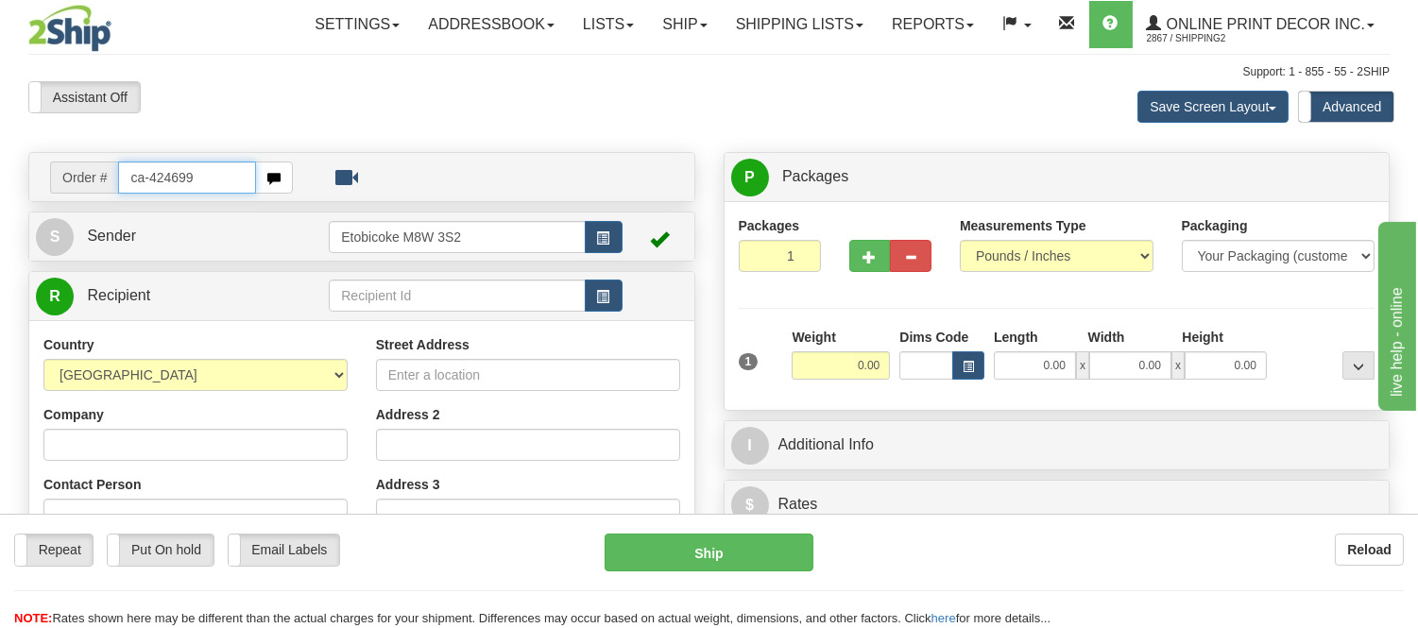
type input "ca-424699"
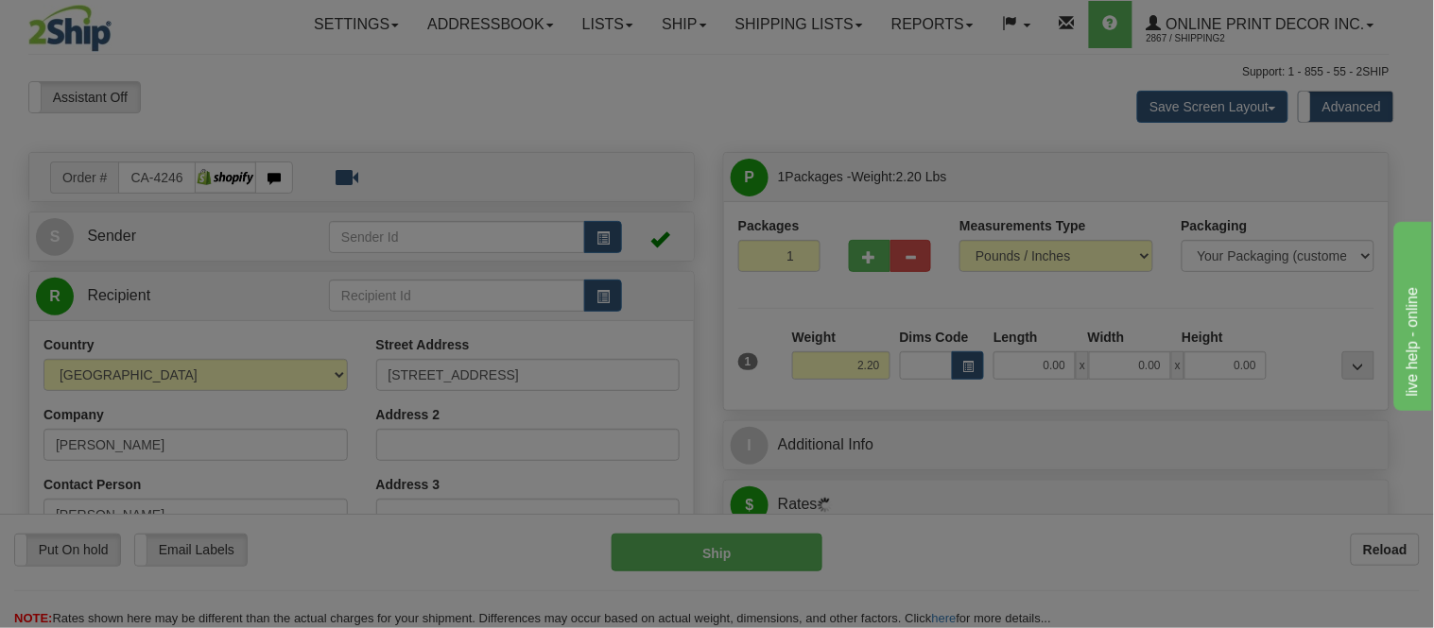
type input "EASTEND"
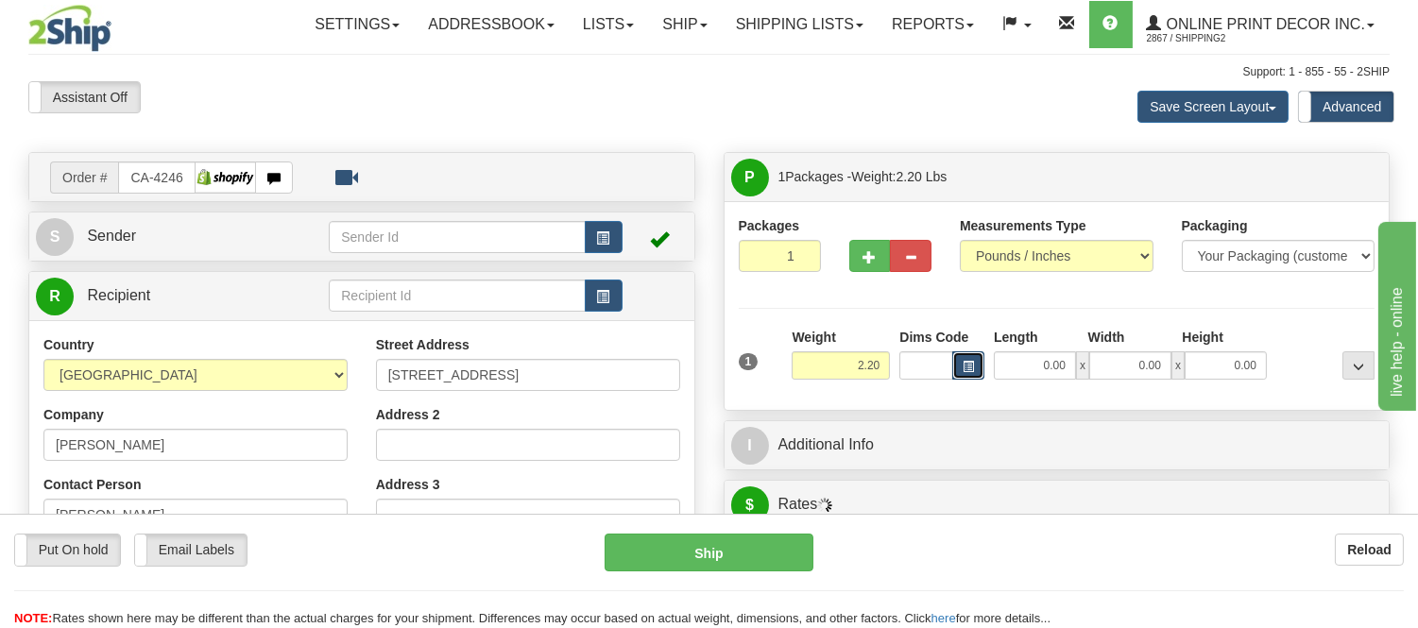
click at [965, 370] on span "button" at bounding box center [968, 367] width 11 height 10
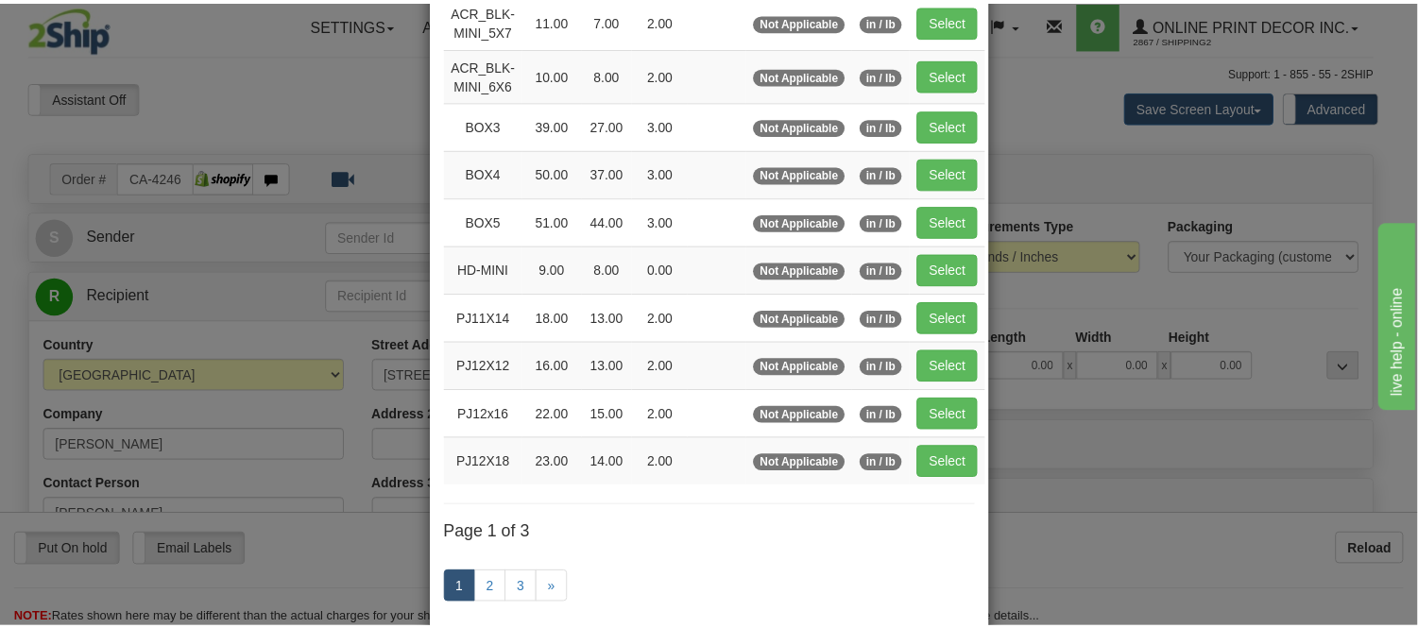
scroll to position [315, 0]
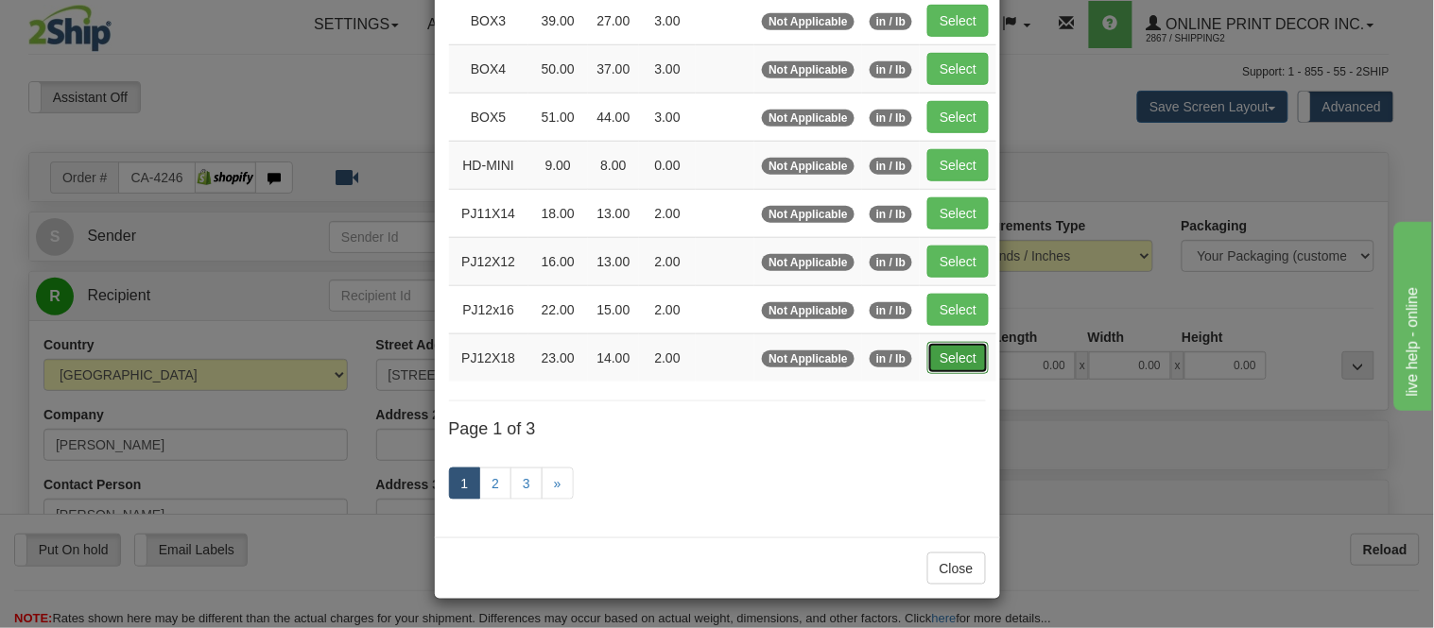
click at [958, 348] on button "Select" at bounding box center [957, 358] width 61 height 32
type input "PJ12X18"
type input "23.00"
type input "14.00"
type input "2.00"
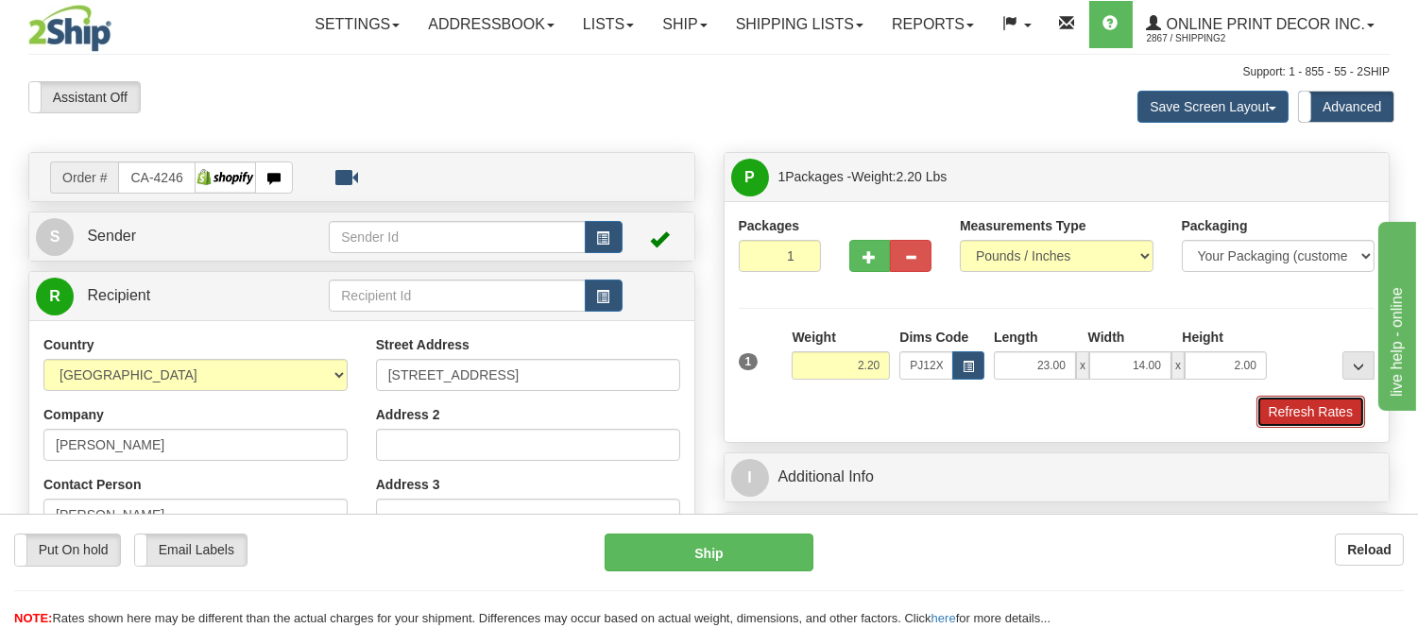
click at [1335, 402] on button "Refresh Rates" at bounding box center [1311, 412] width 109 height 32
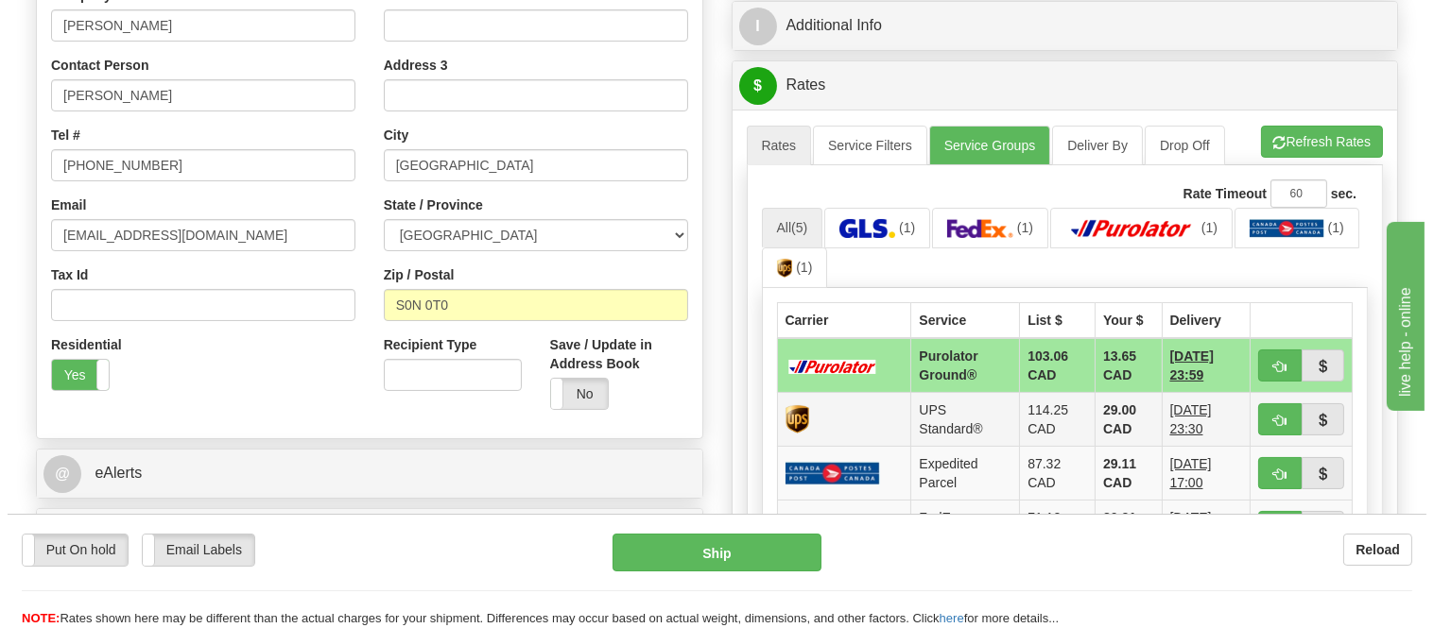
scroll to position [524, 0]
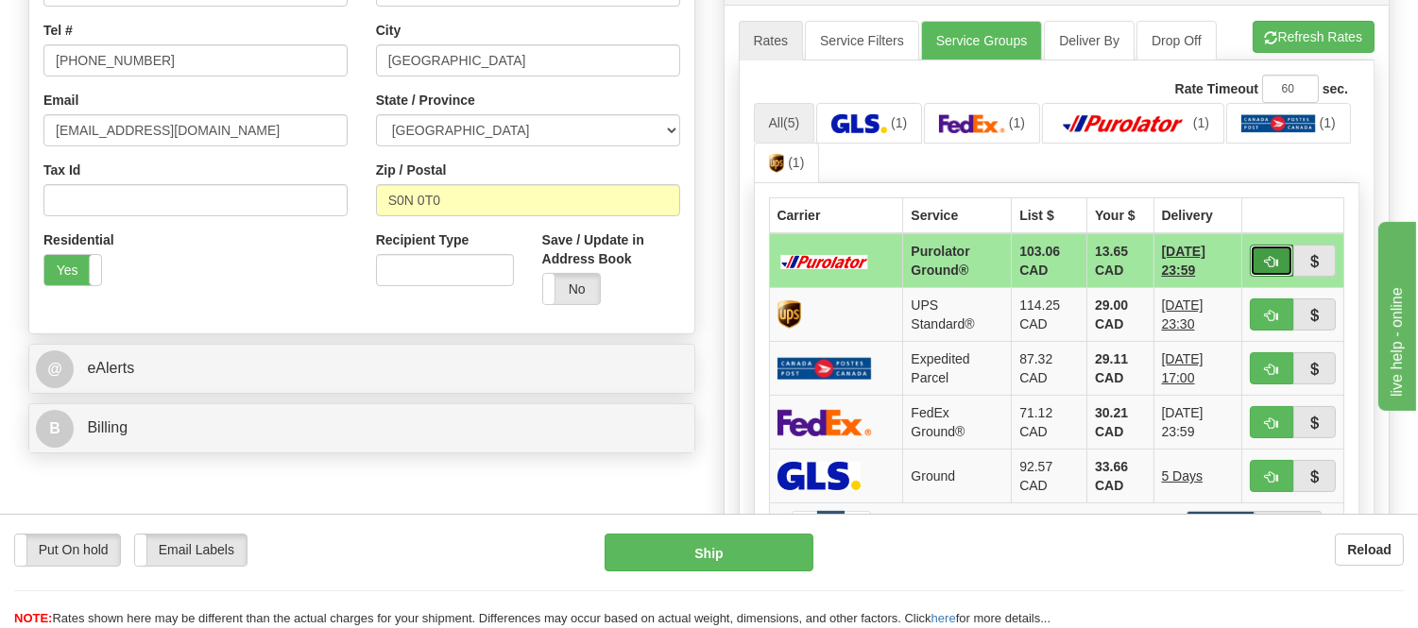
click at [1255, 252] on button "button" at bounding box center [1271, 261] width 43 height 32
type input "260"
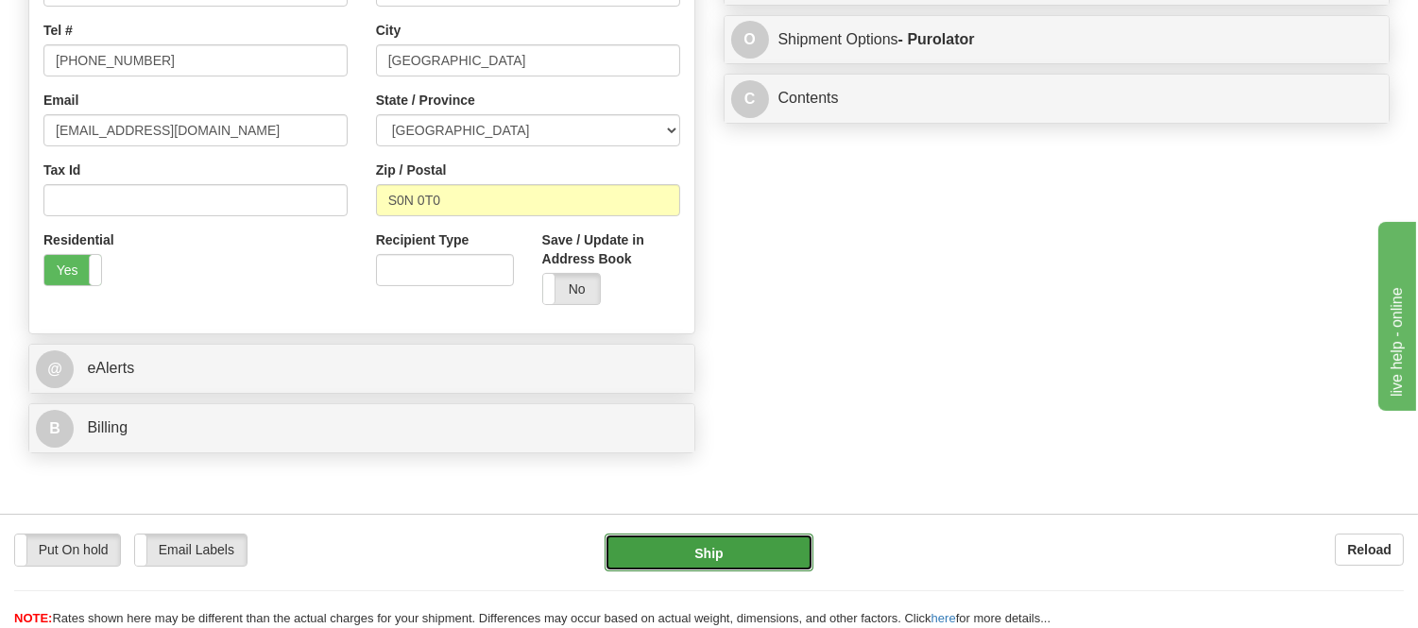
click at [804, 548] on button "Ship" at bounding box center [709, 553] width 208 height 38
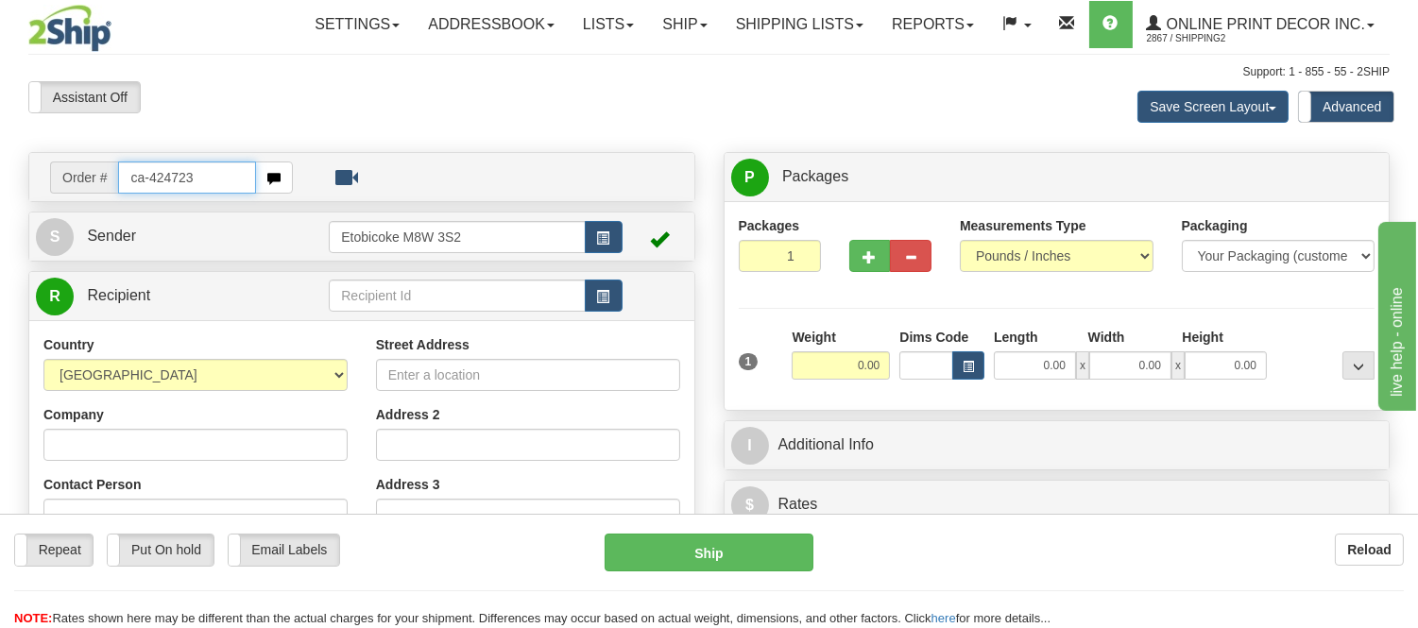
type input "ca-424723"
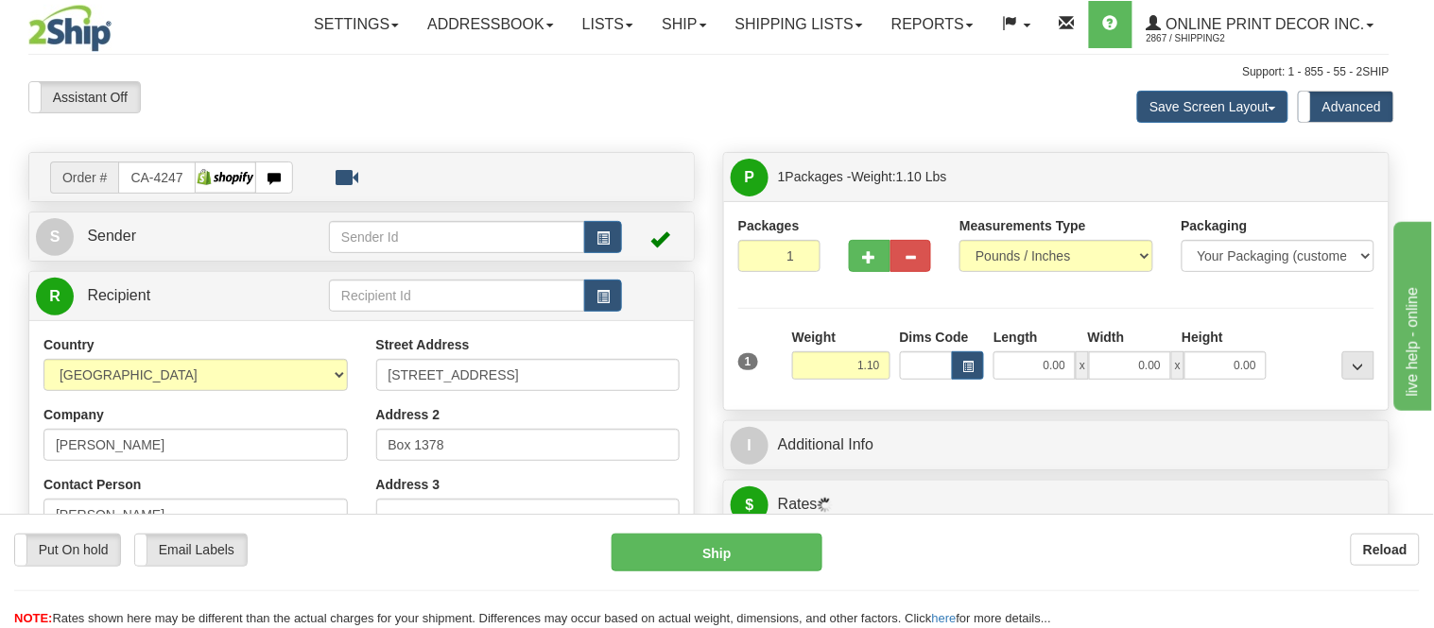
type input "[PERSON_NAME]"
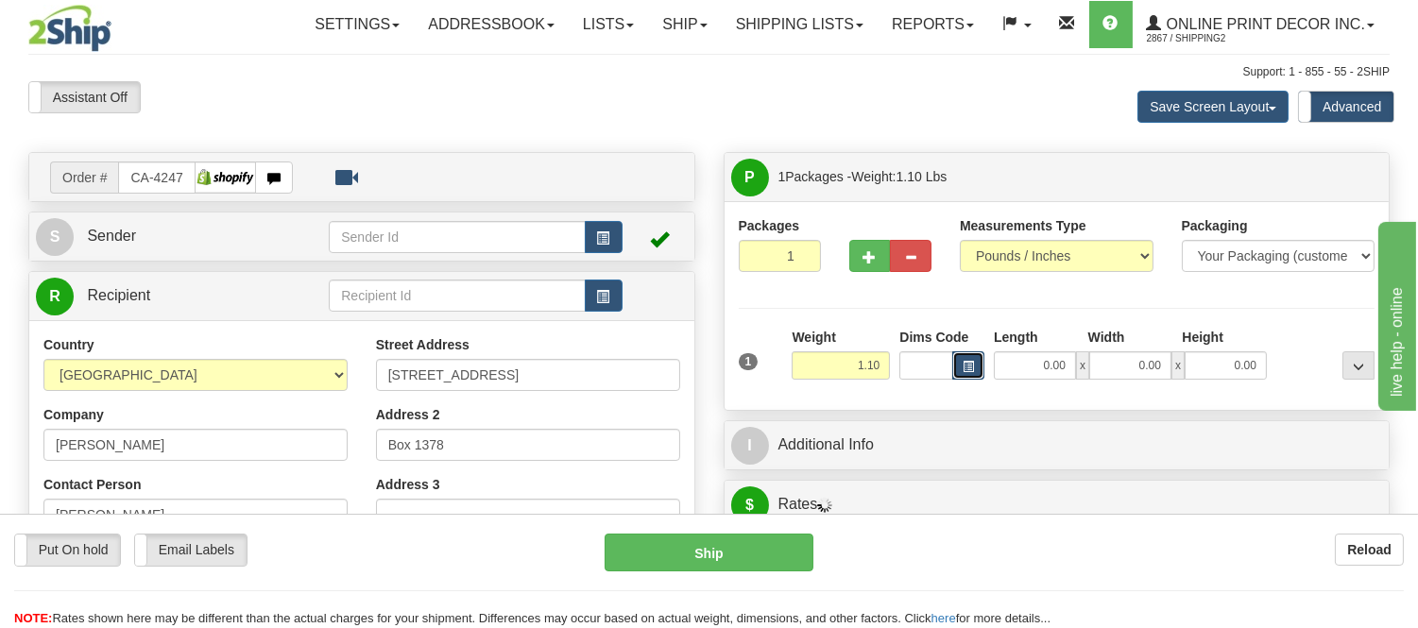
click at [968, 364] on span "button" at bounding box center [968, 367] width 11 height 10
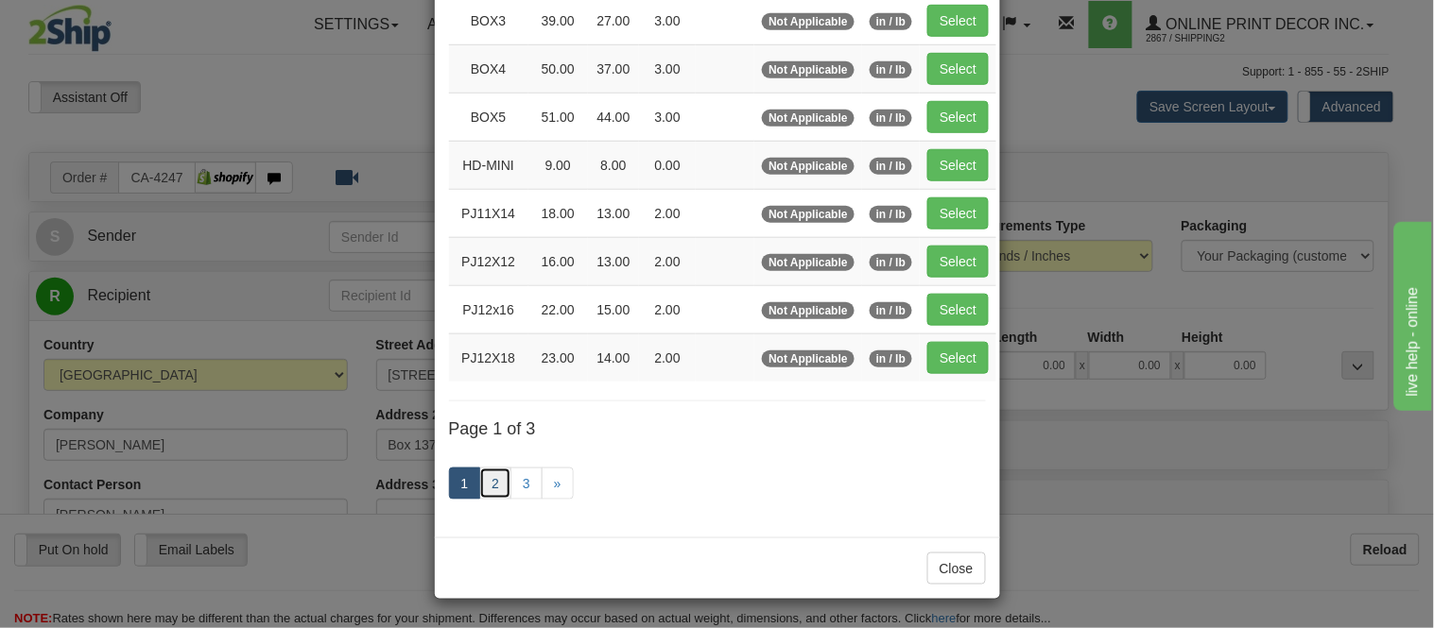
click at [482, 482] on link "2" at bounding box center [495, 484] width 32 height 32
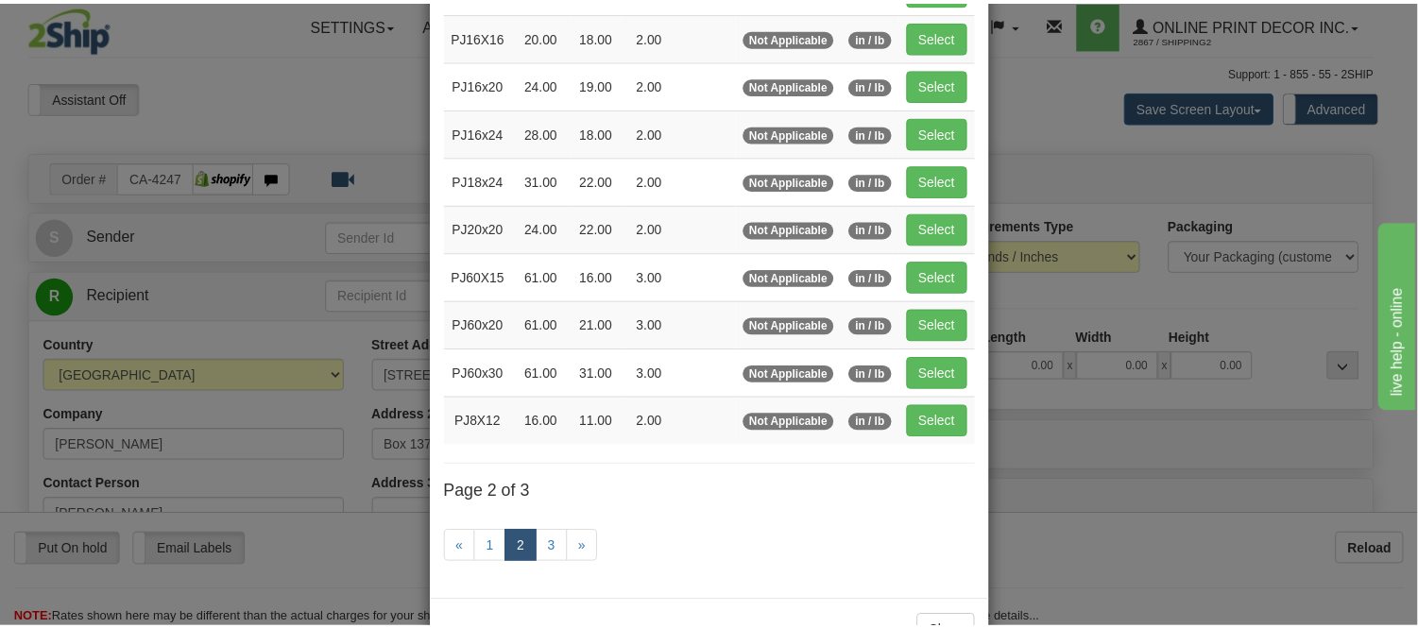
scroll to position [202, 0]
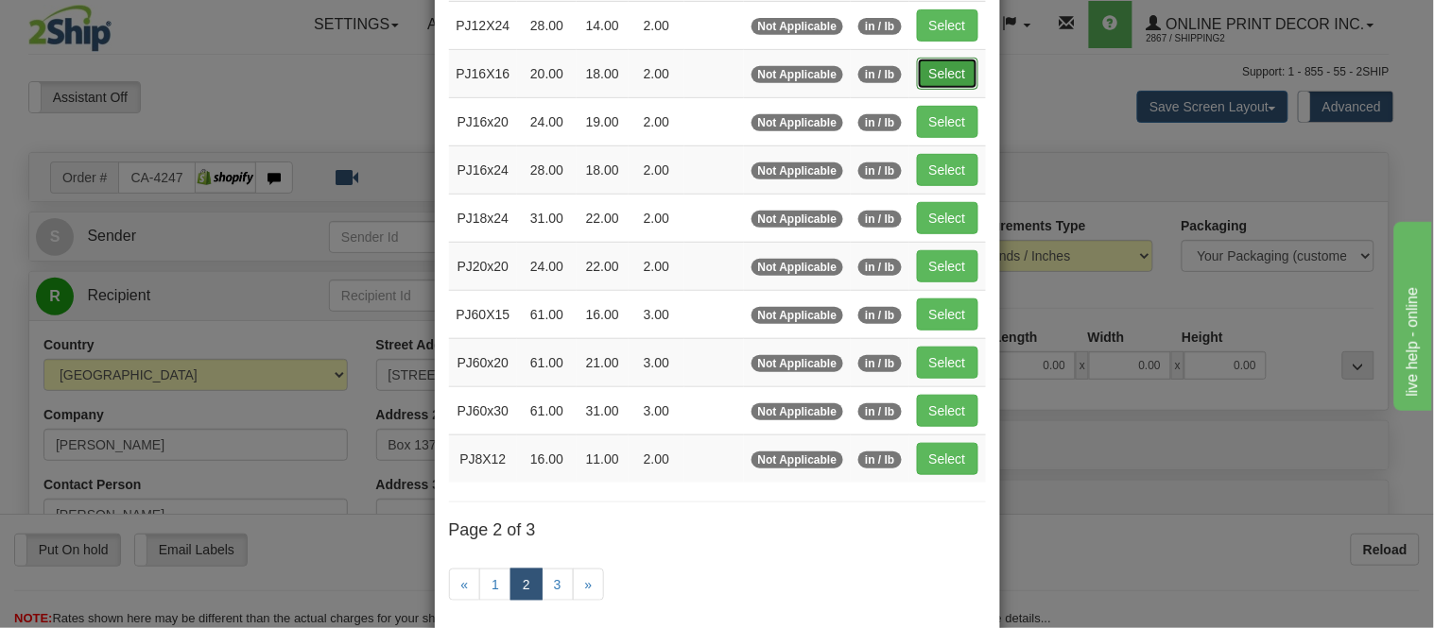
click at [932, 74] on button "Select" at bounding box center [947, 74] width 61 height 32
type input "PJ16X16"
type input "20.00"
type input "18.00"
type input "2.00"
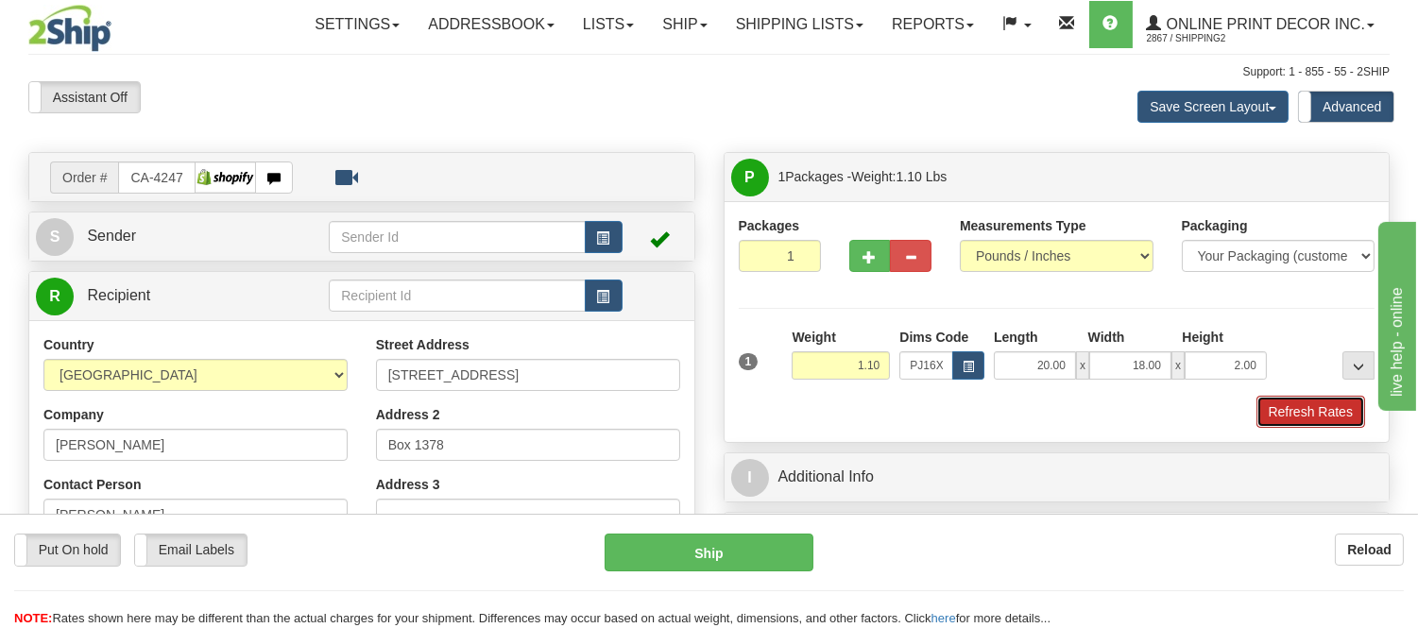
click at [1299, 421] on button "Refresh Rates" at bounding box center [1311, 412] width 109 height 32
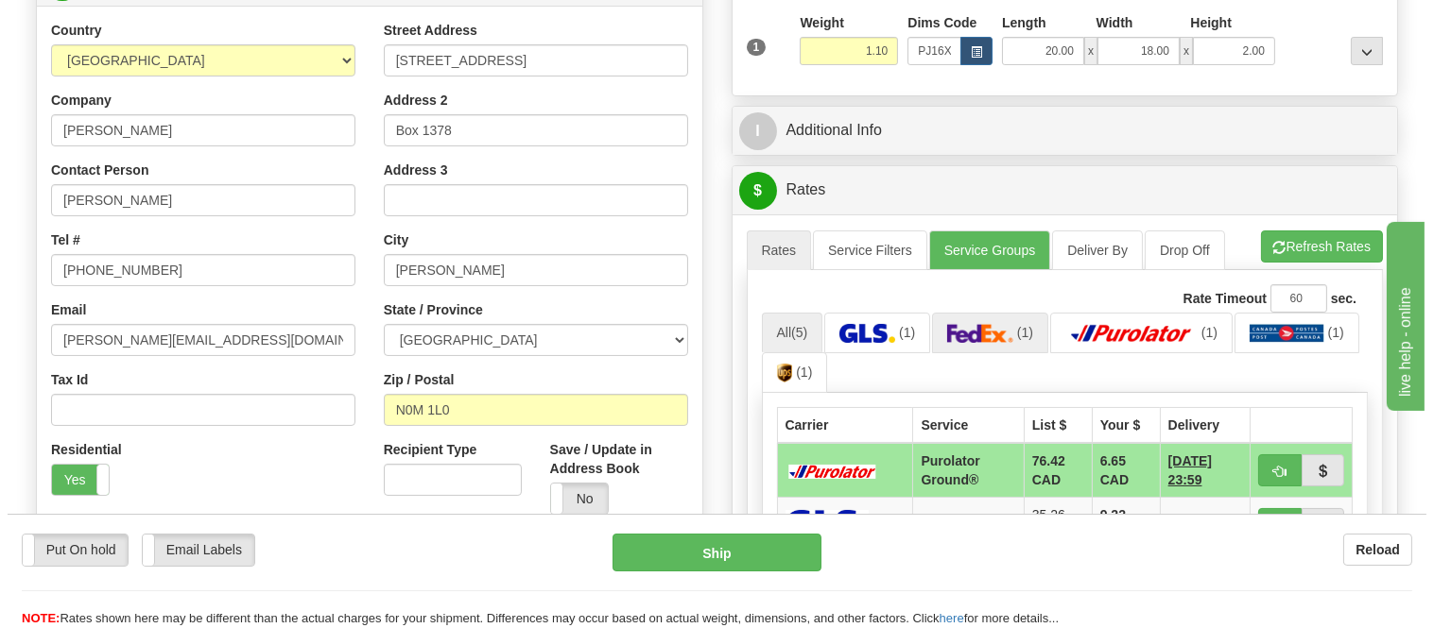
scroll to position [420, 0]
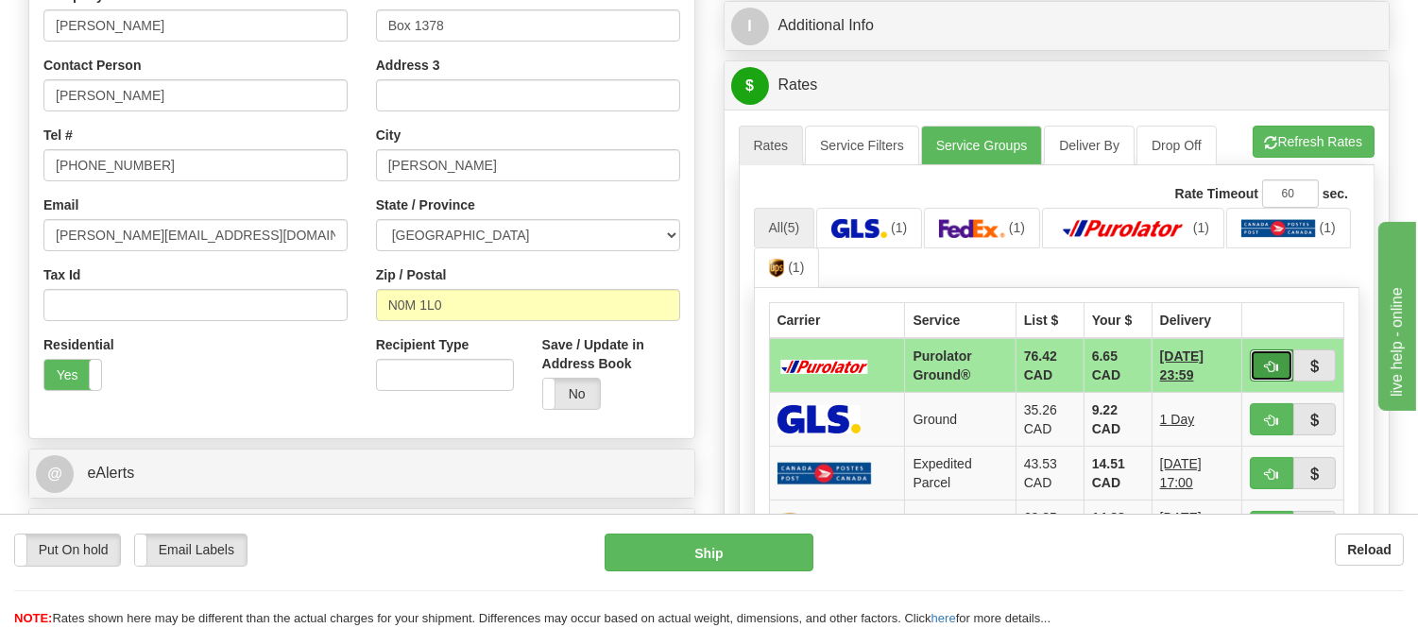
click at [1260, 364] on button "button" at bounding box center [1271, 366] width 43 height 32
type input "260"
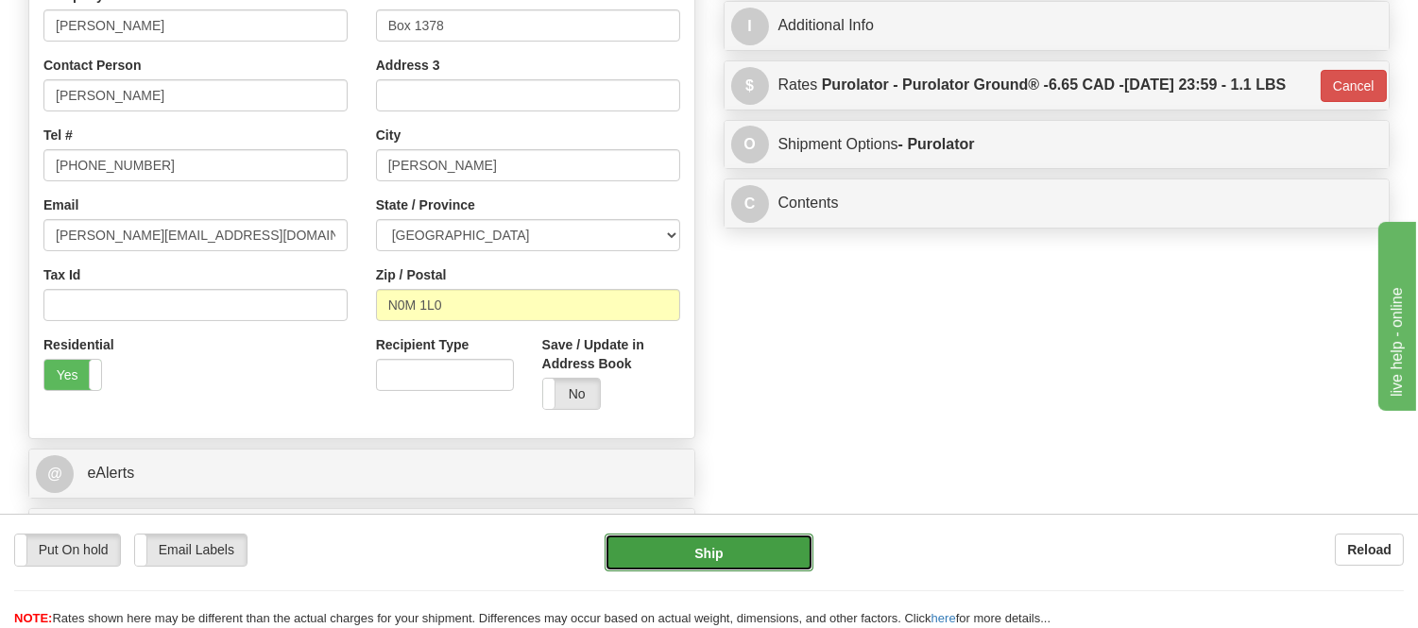
click at [718, 562] on button "Ship" at bounding box center [709, 553] width 208 height 38
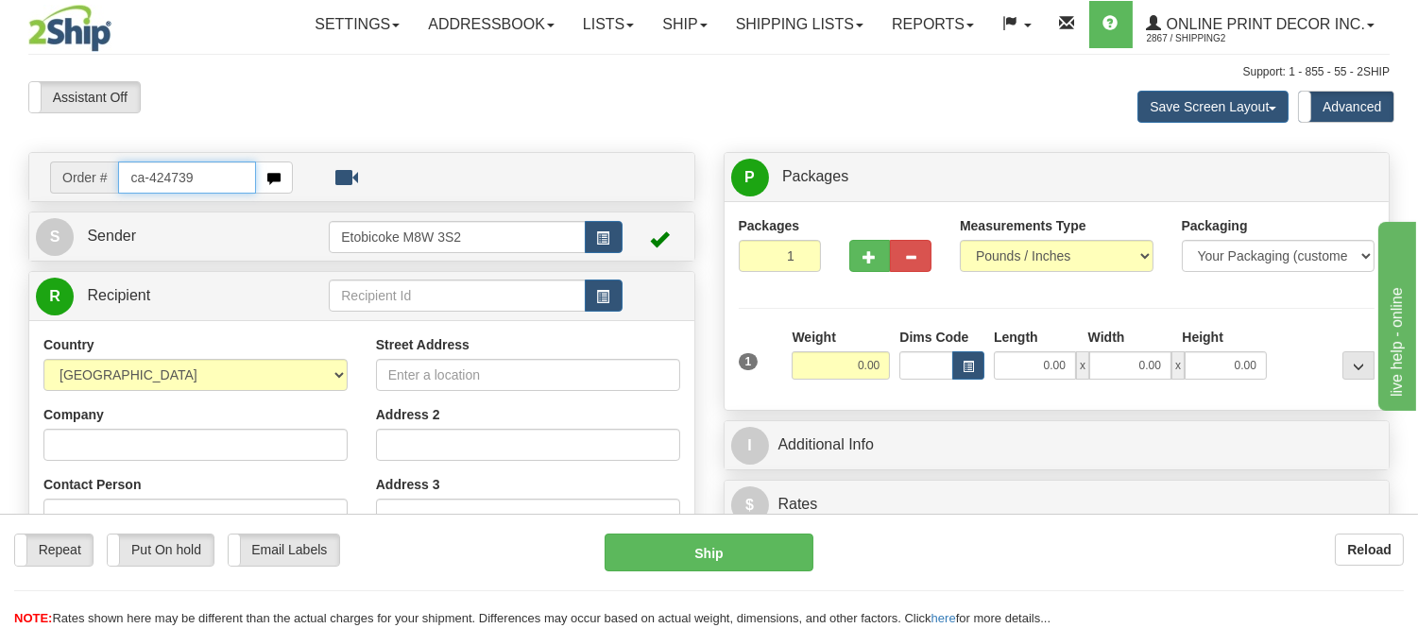
type input "ca-424739"
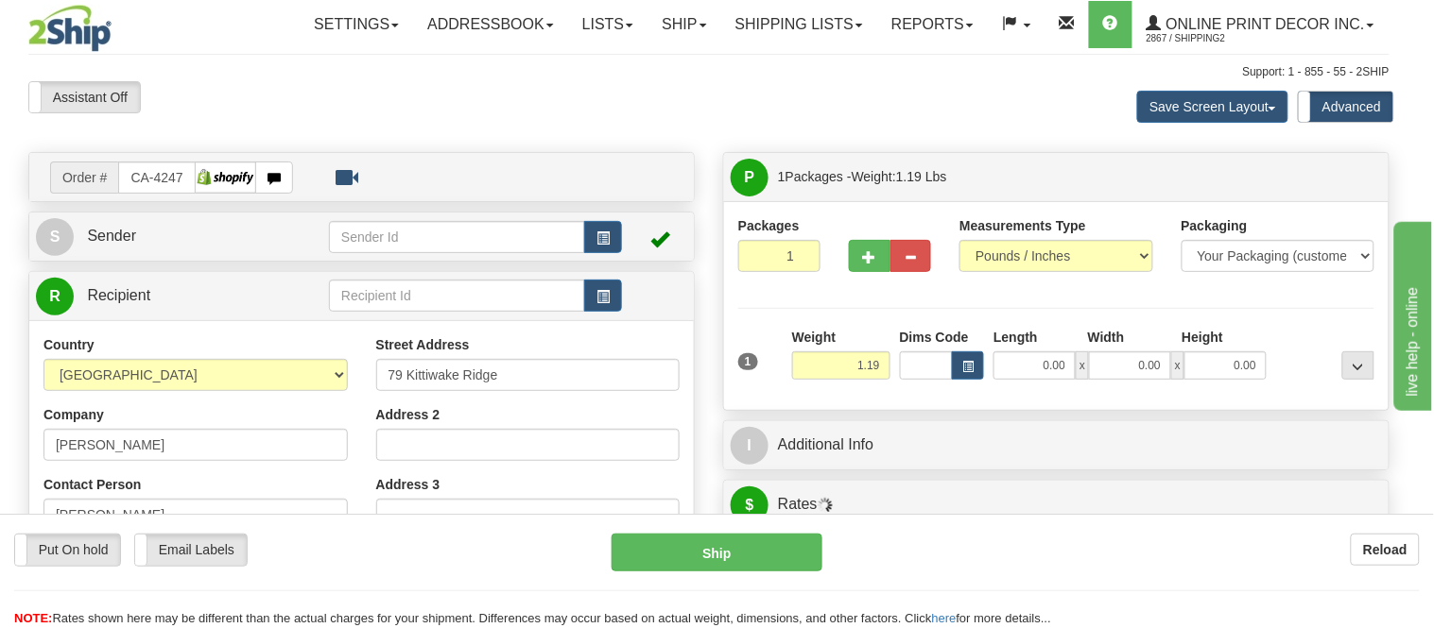
type input "HALIBUT BAY"
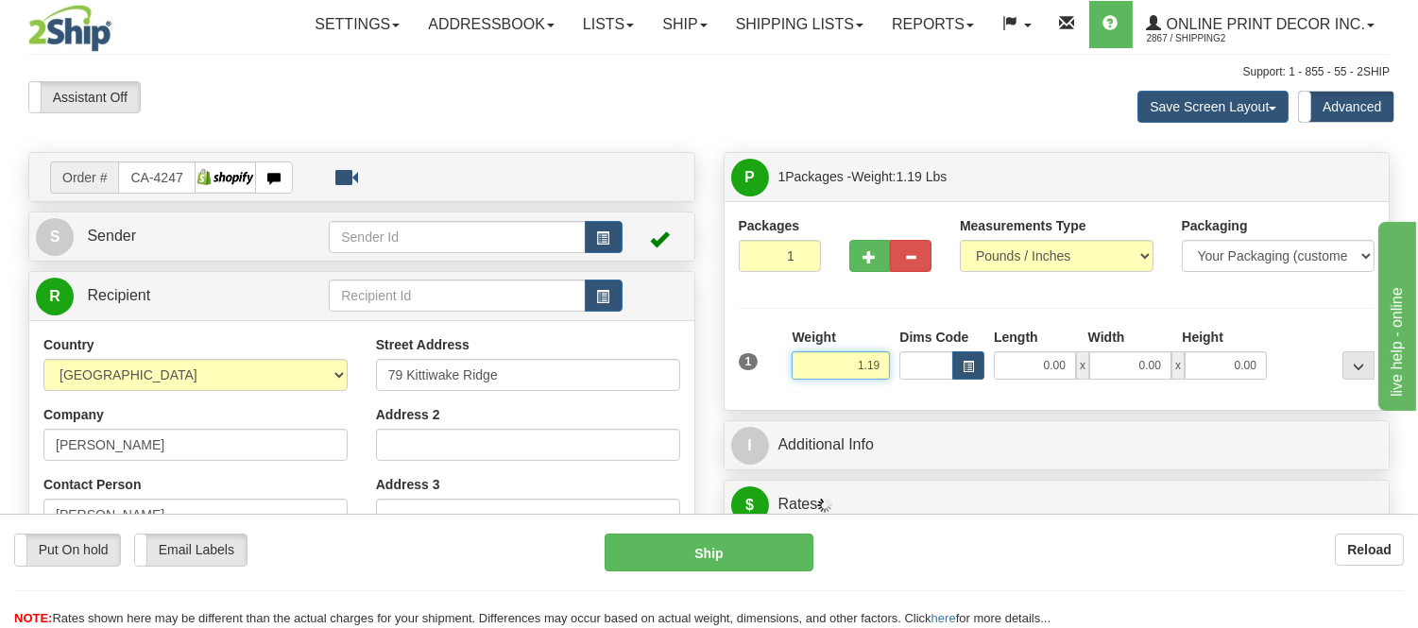
drag, startPoint x: 884, startPoint y: 366, endPoint x: 750, endPoint y: 337, distance: 136.2
click at [750, 337] on div "1 Weight 1.19 Dims Code 0.00" at bounding box center [1057, 361] width 646 height 67
type input "5.98"
click at [966, 378] on button "button" at bounding box center [969, 366] width 32 height 28
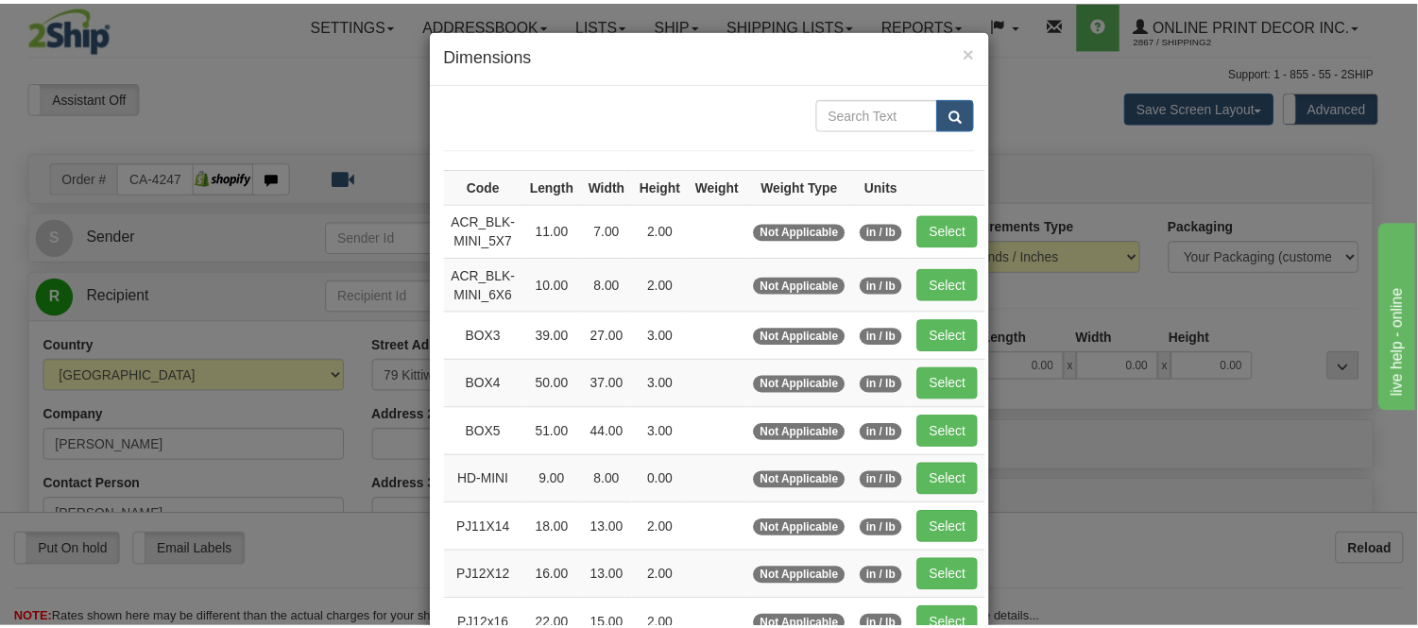
scroll to position [210, 0]
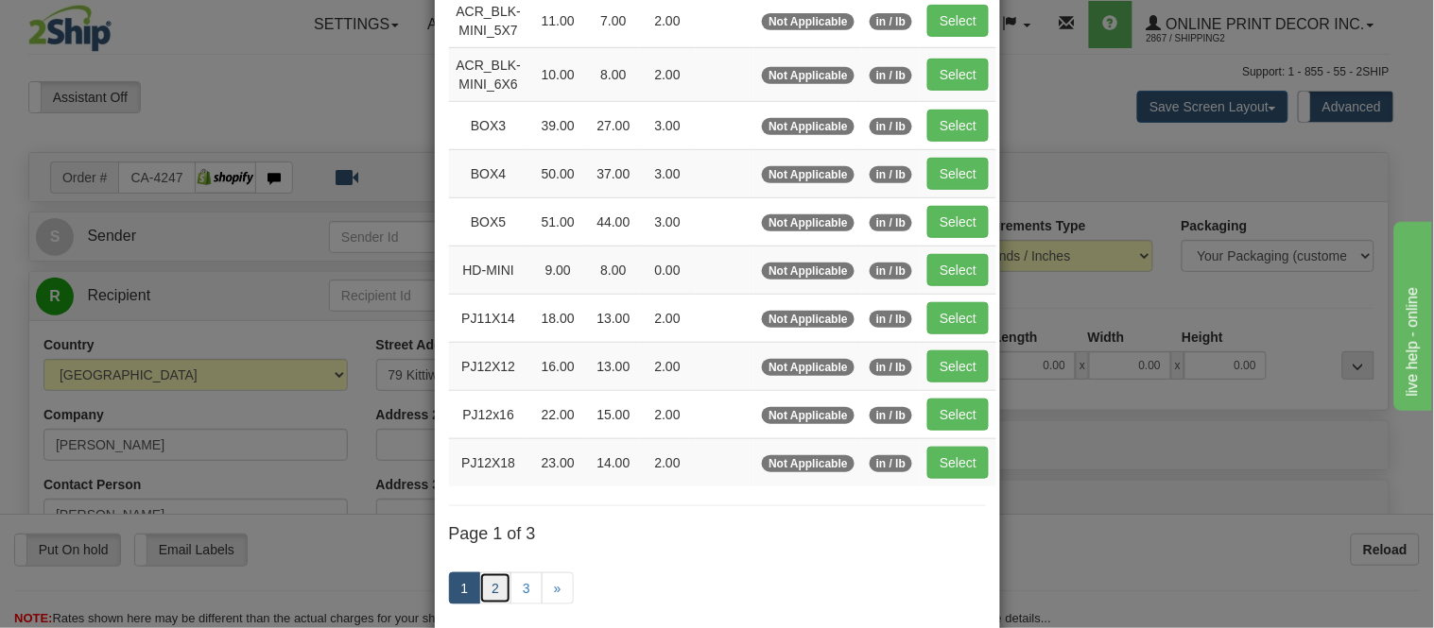
click at [479, 596] on link "2" at bounding box center [495, 589] width 32 height 32
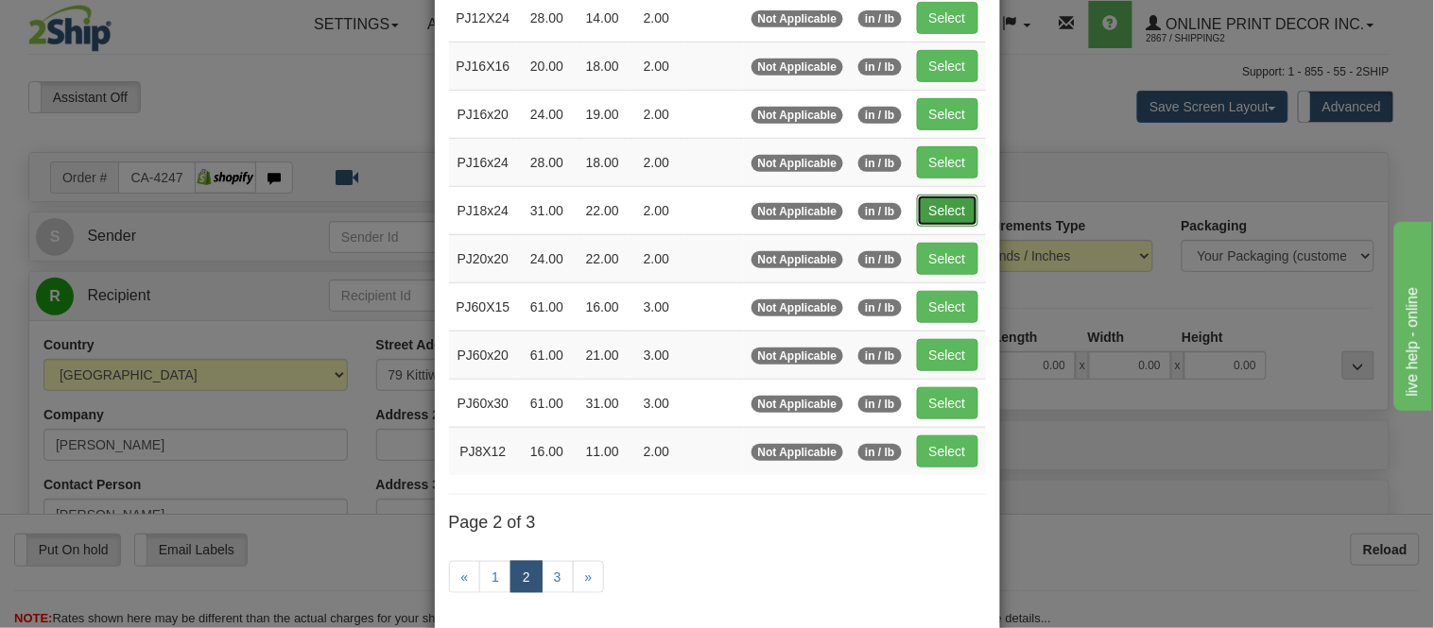
click at [926, 209] on button "Select" at bounding box center [947, 211] width 61 height 32
type input "PJ18x24"
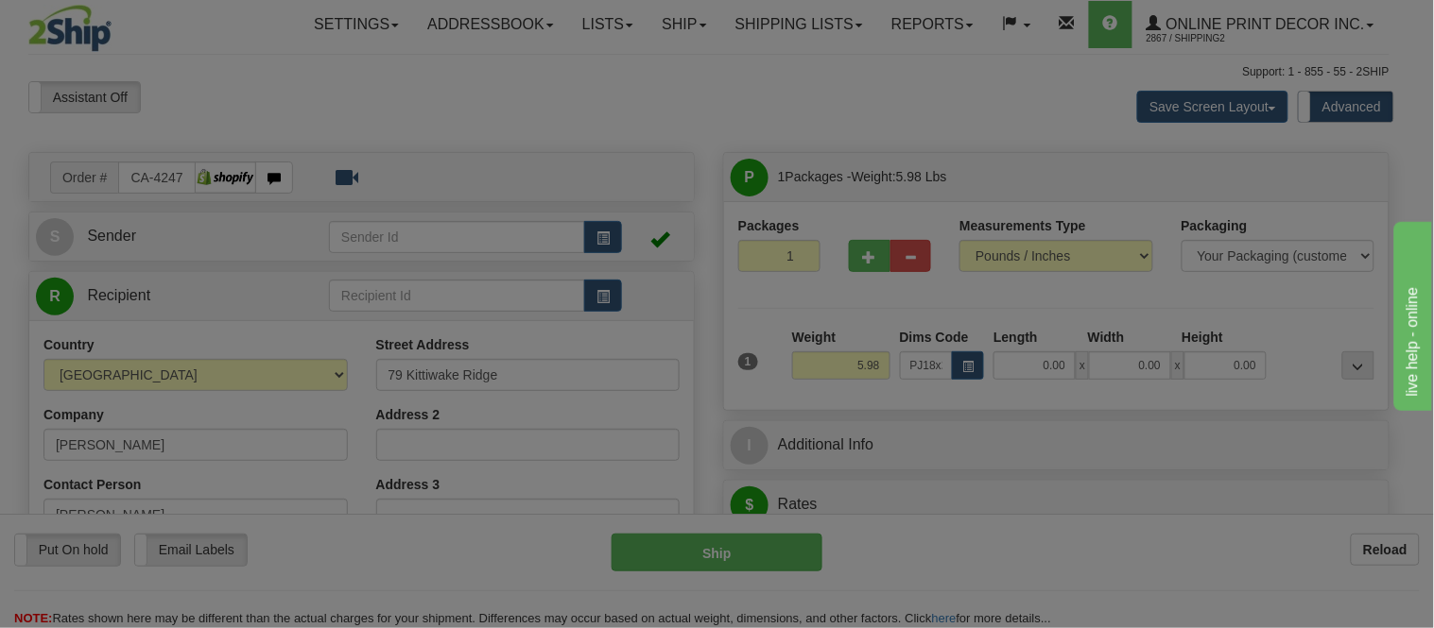
type input "31.00"
type input "22.00"
type input "2.00"
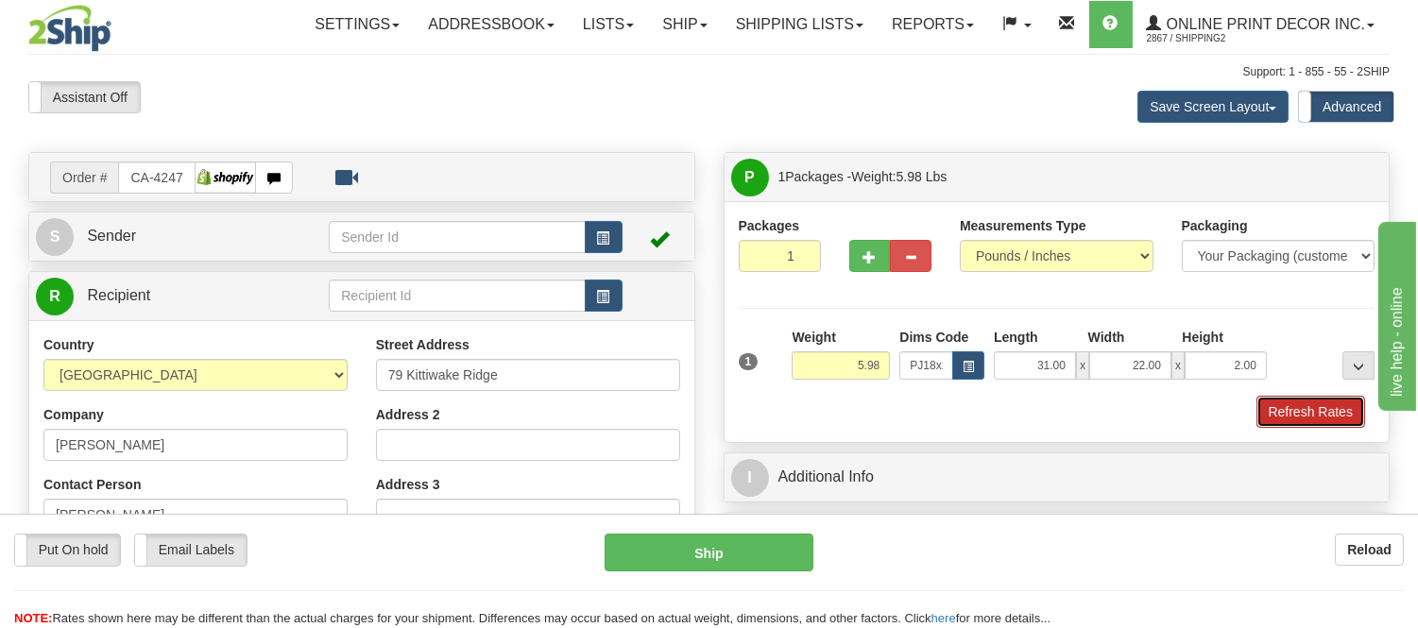
click at [1266, 402] on button "Refresh Rates" at bounding box center [1311, 412] width 109 height 32
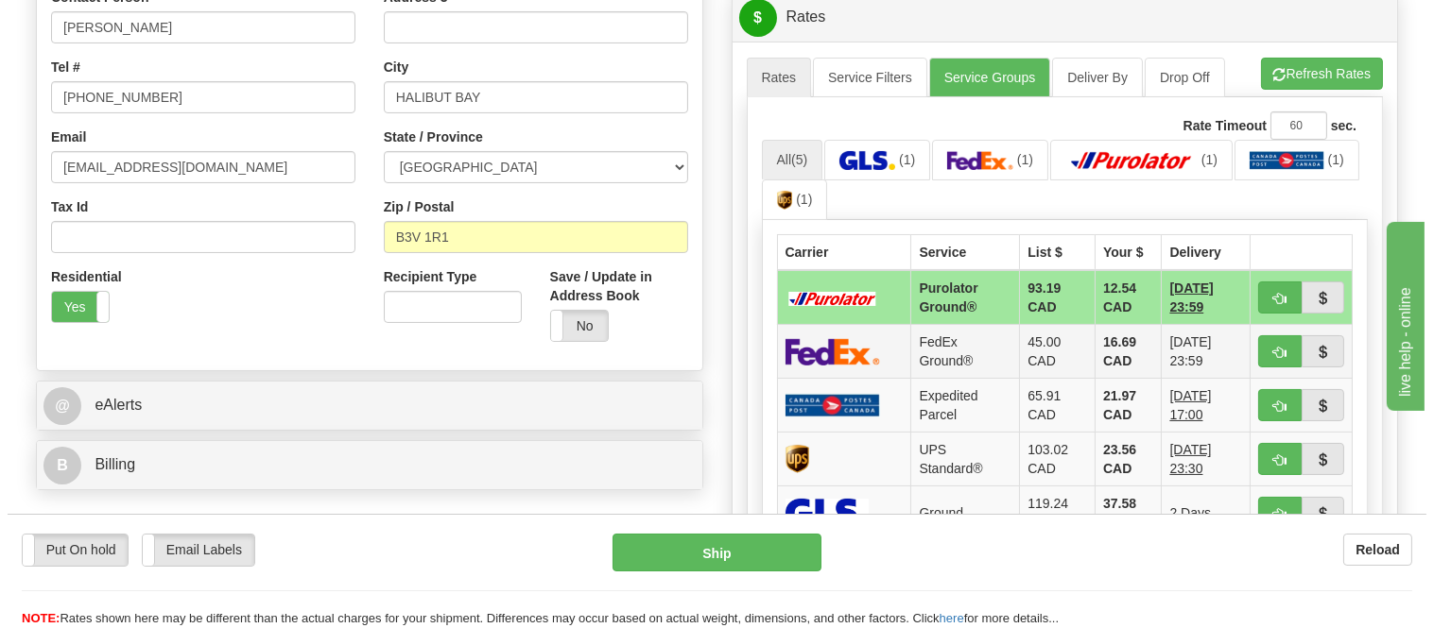
scroll to position [524, 0]
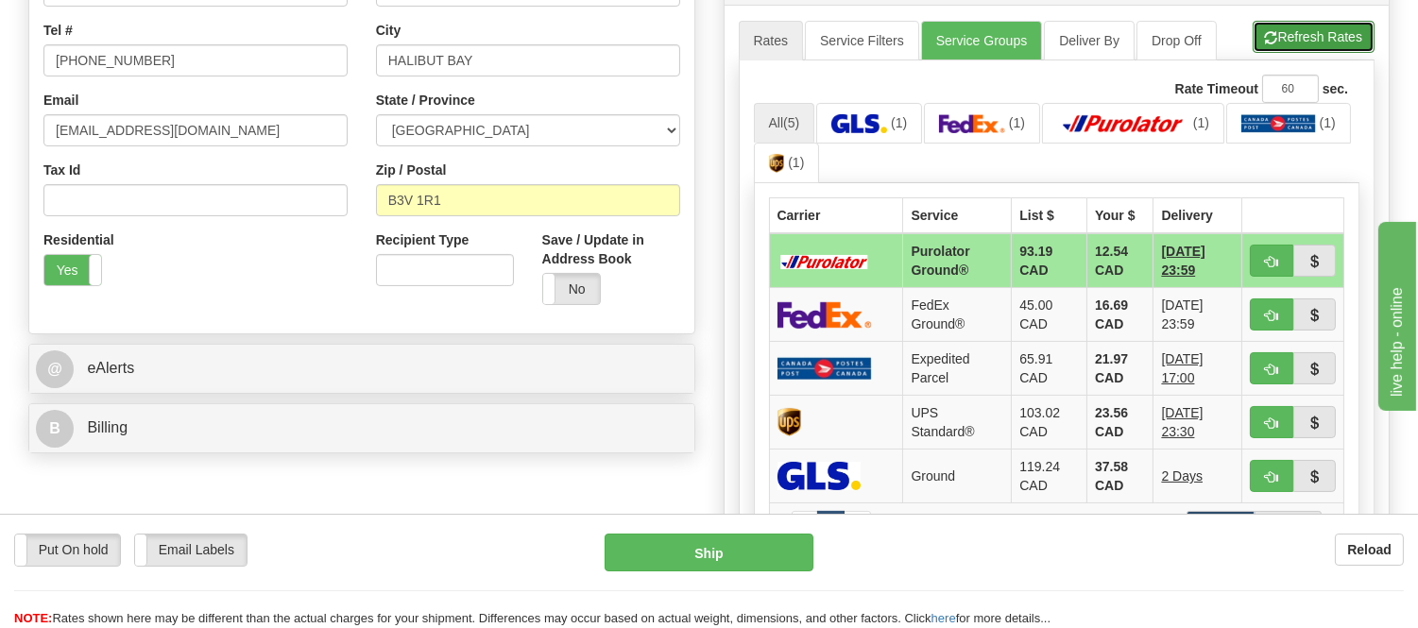
click at [1305, 40] on button "Refresh Rates" at bounding box center [1314, 37] width 122 height 32
click at [1267, 261] on span "button" at bounding box center [1271, 262] width 13 height 12
type input "260"
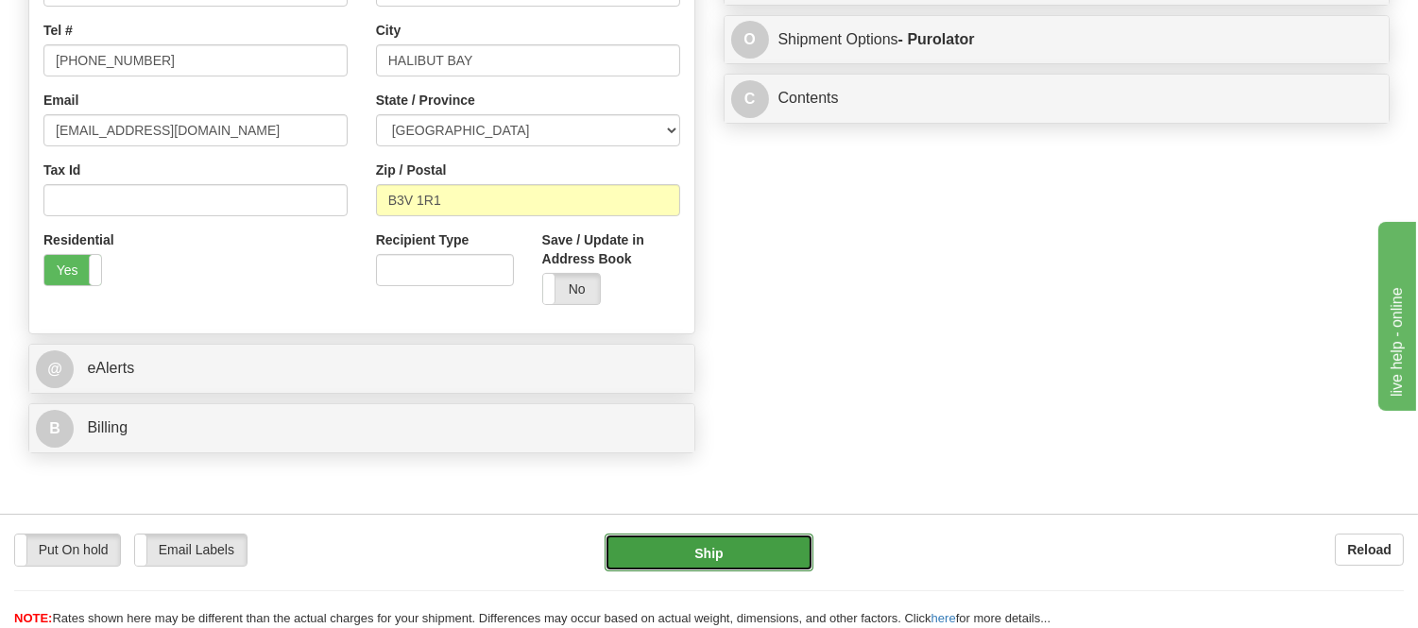
click at [650, 558] on button "Ship" at bounding box center [709, 553] width 208 height 38
